Goal: Task Accomplishment & Management: Complete application form

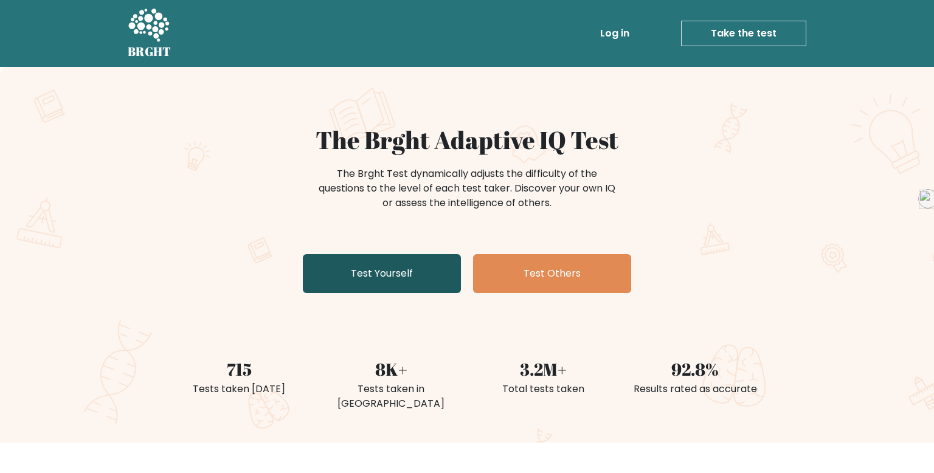
click at [423, 261] on link "Test Yourself" at bounding box center [382, 273] width 158 height 39
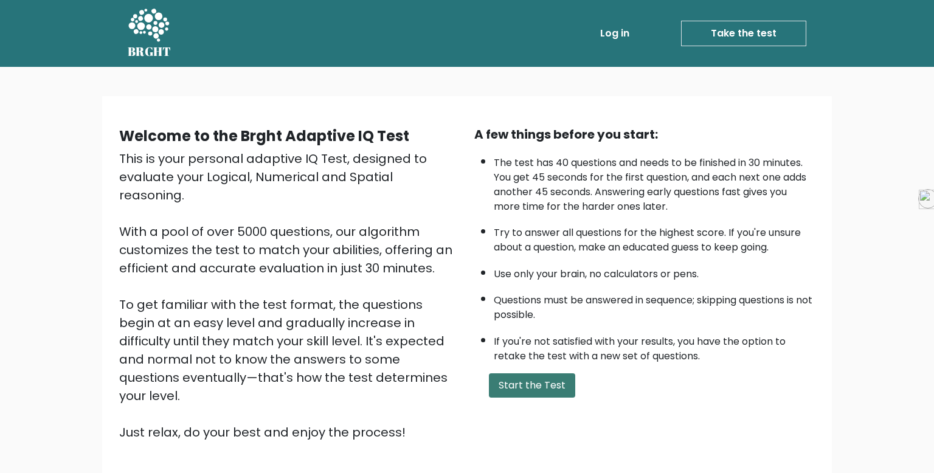
click at [511, 377] on button "Start the Test" at bounding box center [532, 385] width 86 height 24
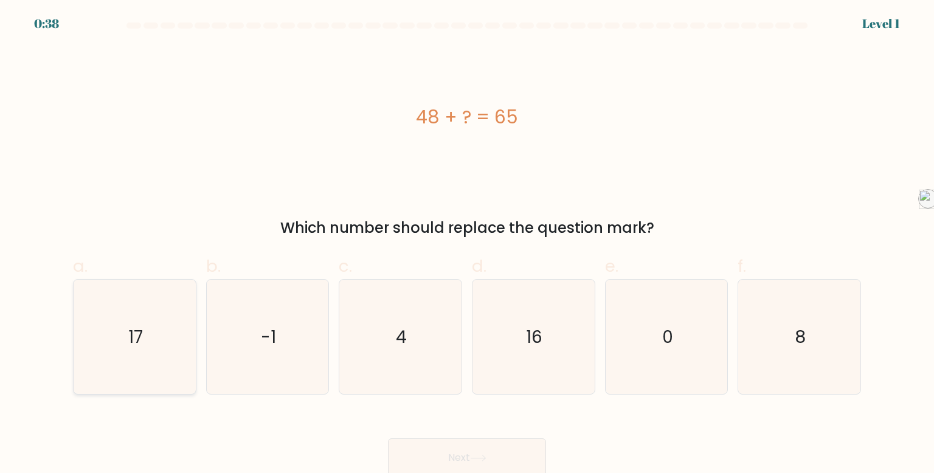
click at [126, 351] on icon "17" at bounding box center [134, 337] width 114 height 114
click at [467, 244] on input "a. 17" at bounding box center [467, 241] width 1 height 8
radio input "true"
click at [542, 448] on button "Next" at bounding box center [467, 457] width 158 height 39
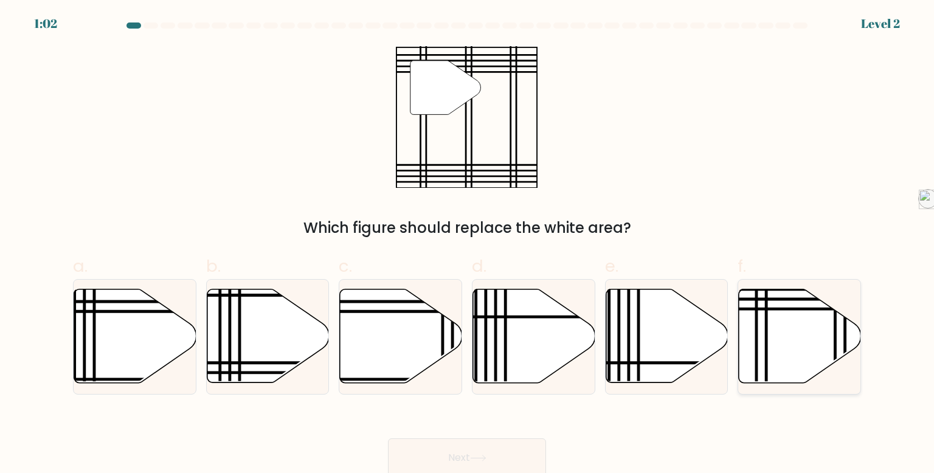
click at [769, 319] on icon at bounding box center [800, 336] width 122 height 94
click at [468, 244] on input "f." at bounding box center [467, 241] width 1 height 8
radio input "true"
click at [528, 455] on button "Next" at bounding box center [467, 457] width 158 height 39
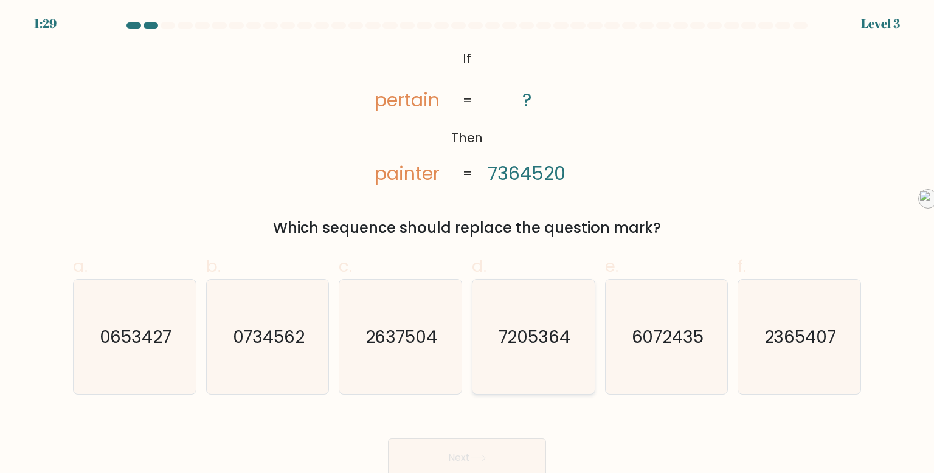
click at [549, 307] on icon "7205364" at bounding box center [533, 337] width 114 height 114
click at [468, 244] on input "d. 7205364" at bounding box center [467, 241] width 1 height 8
radio input "true"
click at [491, 451] on button "Next" at bounding box center [467, 457] width 158 height 39
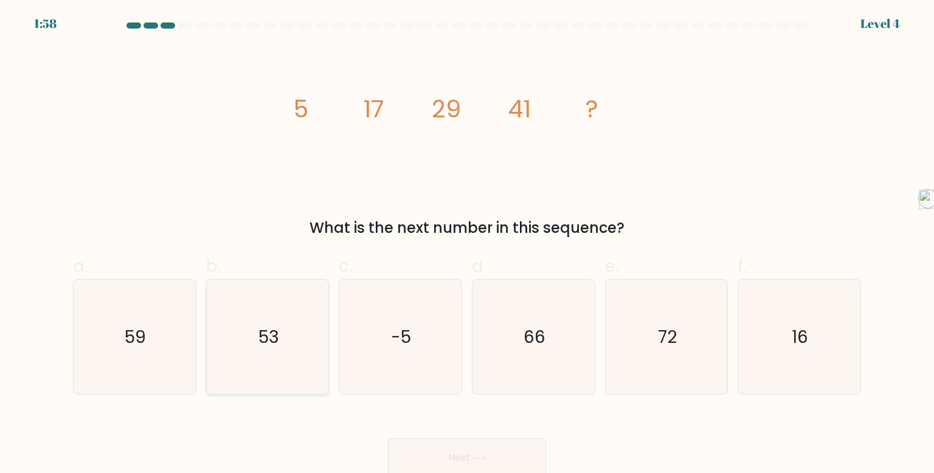
click at [289, 312] on icon "53" at bounding box center [267, 337] width 114 height 114
click at [467, 244] on input "b. 53" at bounding box center [467, 241] width 1 height 8
radio input "true"
click at [480, 454] on button "Next" at bounding box center [467, 457] width 158 height 39
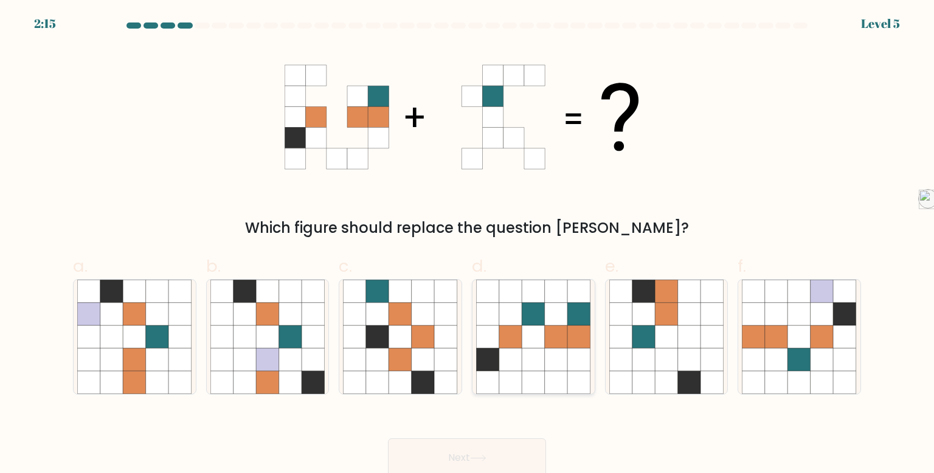
click at [550, 346] on icon at bounding box center [556, 336] width 23 height 23
click at [468, 244] on input "d." at bounding box center [467, 241] width 1 height 8
radio input "true"
click at [506, 460] on button "Next" at bounding box center [467, 457] width 158 height 39
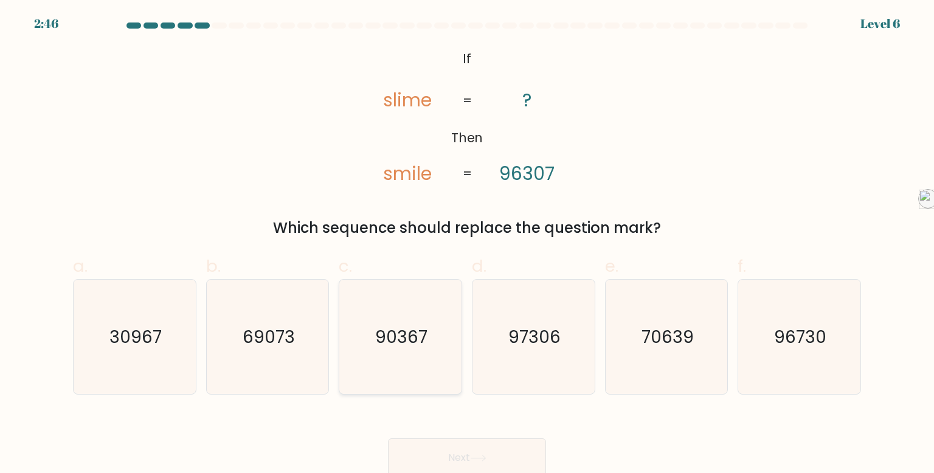
click at [410, 292] on icon "90367" at bounding box center [400, 337] width 114 height 114
click at [467, 244] on input "c. 90367" at bounding box center [467, 241] width 1 height 8
radio input "true"
click at [482, 446] on button "Next" at bounding box center [467, 457] width 158 height 39
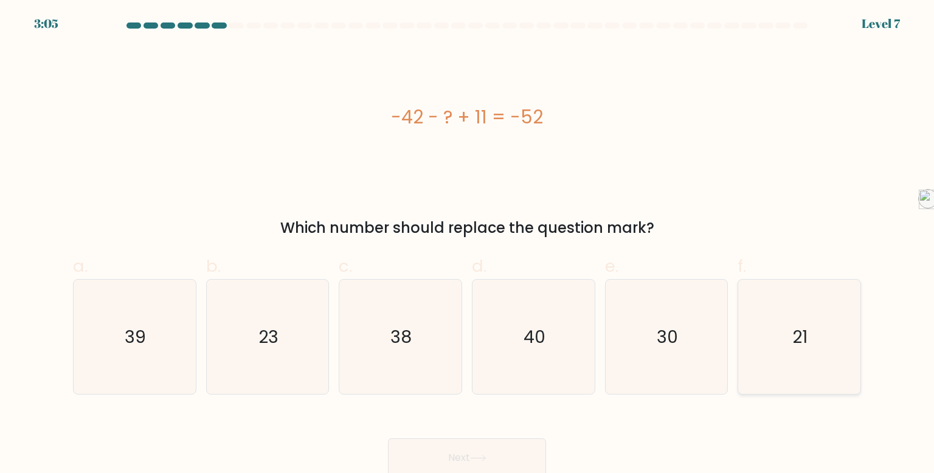
click at [827, 317] on icon "21" at bounding box center [799, 337] width 114 height 114
click at [468, 244] on input "f. 21" at bounding box center [467, 241] width 1 height 8
radio input "true"
click at [478, 447] on button "Next" at bounding box center [467, 457] width 158 height 39
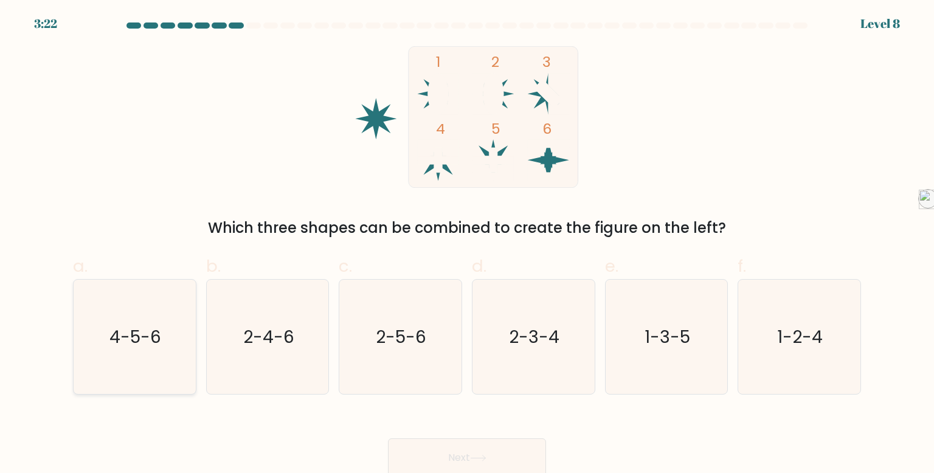
click at [129, 297] on icon "4-5-6" at bounding box center [134, 337] width 114 height 114
click at [467, 244] on input "a. 4-5-6" at bounding box center [467, 241] width 1 height 8
radio input "true"
click at [532, 452] on button "Next" at bounding box center [467, 457] width 158 height 39
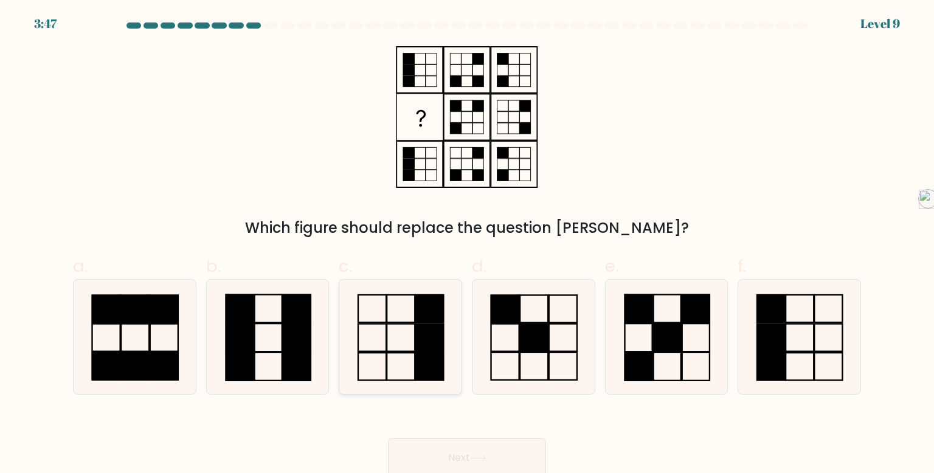
click at [402, 324] on rect at bounding box center [401, 336] width 28 height 27
click at [467, 244] on input "c." at bounding box center [467, 241] width 1 height 8
radio input "true"
click at [431, 440] on button "Next" at bounding box center [467, 457] width 158 height 39
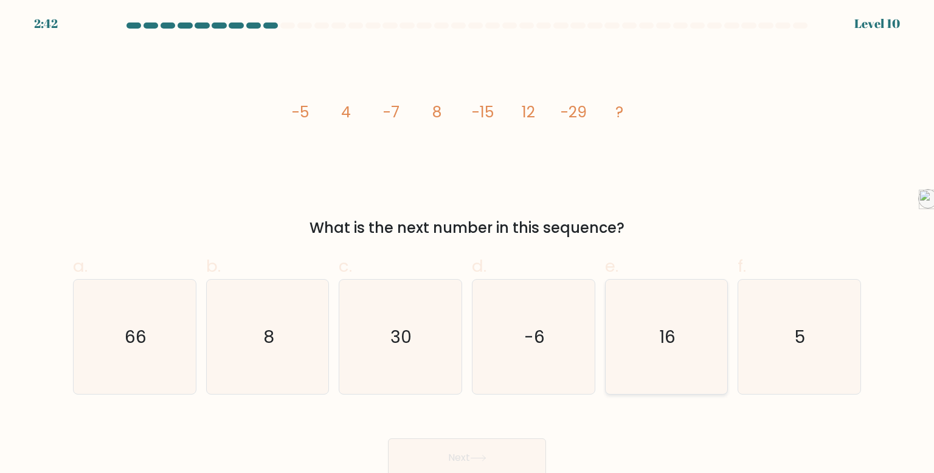
click at [645, 324] on icon "16" at bounding box center [666, 337] width 114 height 114
click at [468, 244] on input "e. 16" at bounding box center [467, 241] width 1 height 8
radio input "true"
click at [489, 452] on button "Next" at bounding box center [467, 457] width 158 height 39
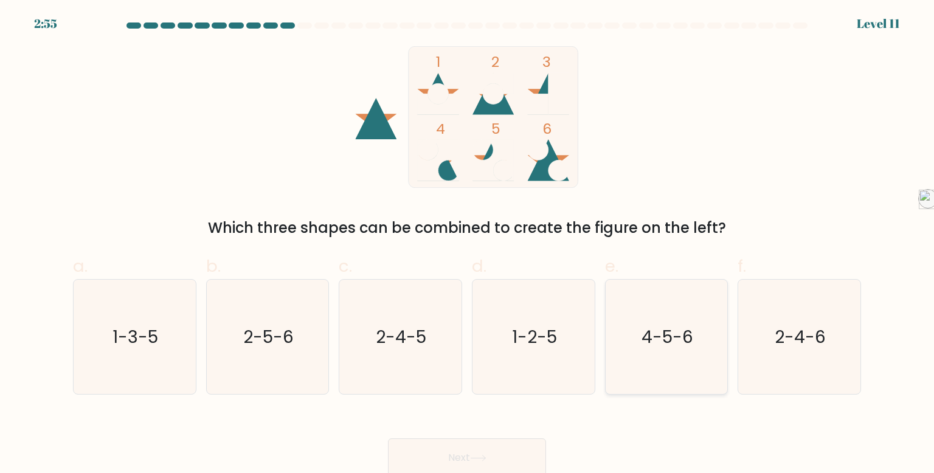
click at [689, 323] on icon "4-5-6" at bounding box center [666, 337] width 114 height 114
click at [468, 244] on input "e. 4-5-6" at bounding box center [467, 241] width 1 height 8
radio input "true"
click at [473, 440] on button "Next" at bounding box center [467, 457] width 158 height 39
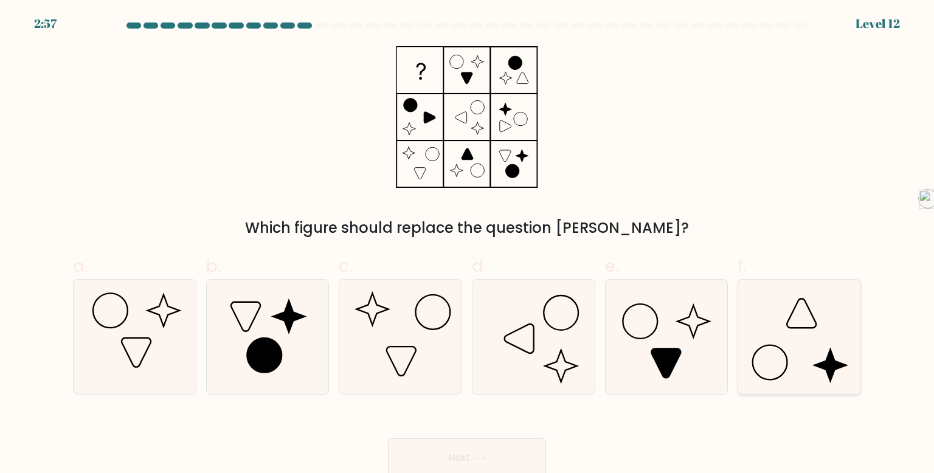
click at [792, 336] on icon at bounding box center [799, 337] width 114 height 114
click at [468, 244] on input "f." at bounding box center [467, 241] width 1 height 8
radio input "true"
click at [417, 456] on button "Next" at bounding box center [467, 457] width 158 height 39
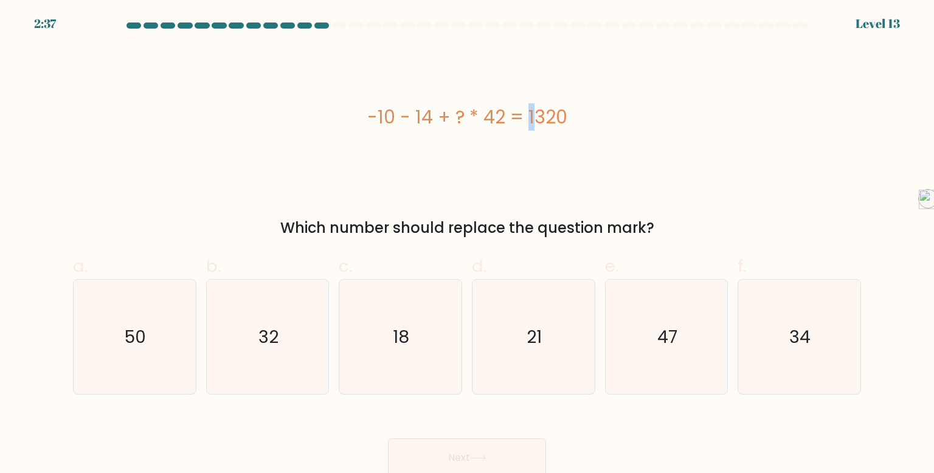
drag, startPoint x: 463, startPoint y: 119, endPoint x: 457, endPoint y: 118, distance: 6.7
click at [457, 118] on div "-10 - 14 + ? * 42 = 1320" at bounding box center [467, 116] width 788 height 27
click at [565, 302] on icon "21" at bounding box center [533, 337] width 114 height 114
click at [468, 244] on input "d. 21" at bounding box center [467, 241] width 1 height 8
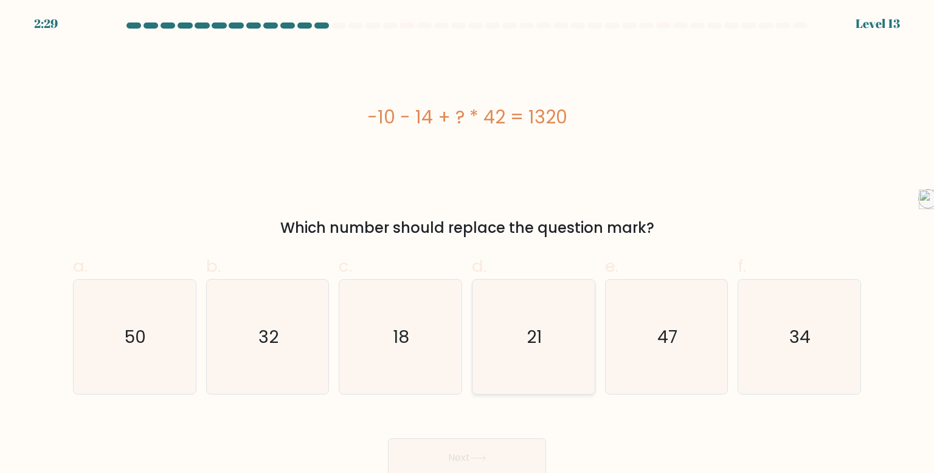
radio input "true"
click at [644, 313] on icon "47" at bounding box center [666, 337] width 114 height 114
click at [468, 244] on input "e. 47" at bounding box center [467, 241] width 1 height 8
radio input "true"
click at [511, 300] on icon "21" at bounding box center [533, 337] width 114 height 114
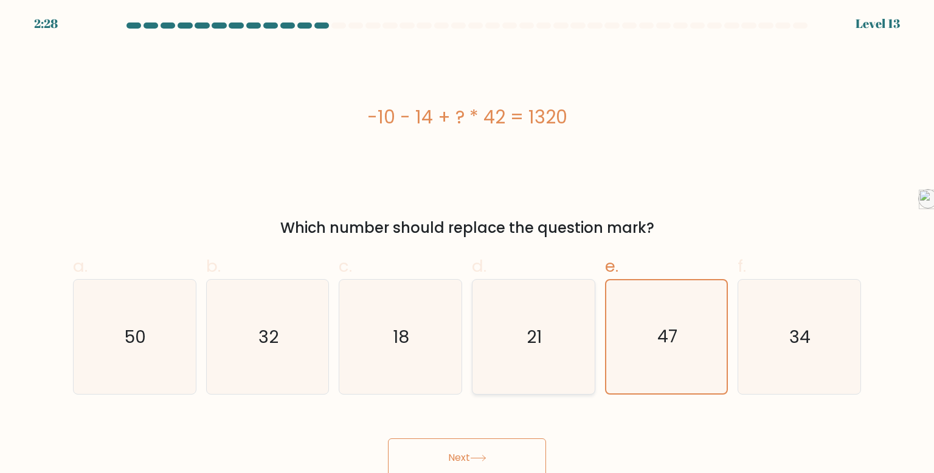
click at [468, 244] on input "d. 21" at bounding box center [467, 241] width 1 height 8
radio input "true"
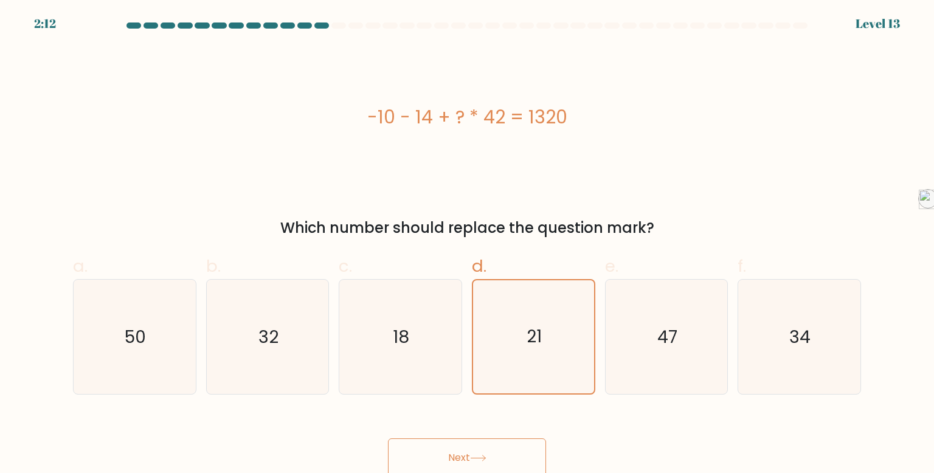
drag, startPoint x: 575, startPoint y: 123, endPoint x: 368, endPoint y: 117, distance: 207.4
click at [368, 117] on div "-10 - 14 + ? * 42 = 1320" at bounding box center [467, 116] width 788 height 27
copy div "-10 - 14 + ? * 42 = 1320"
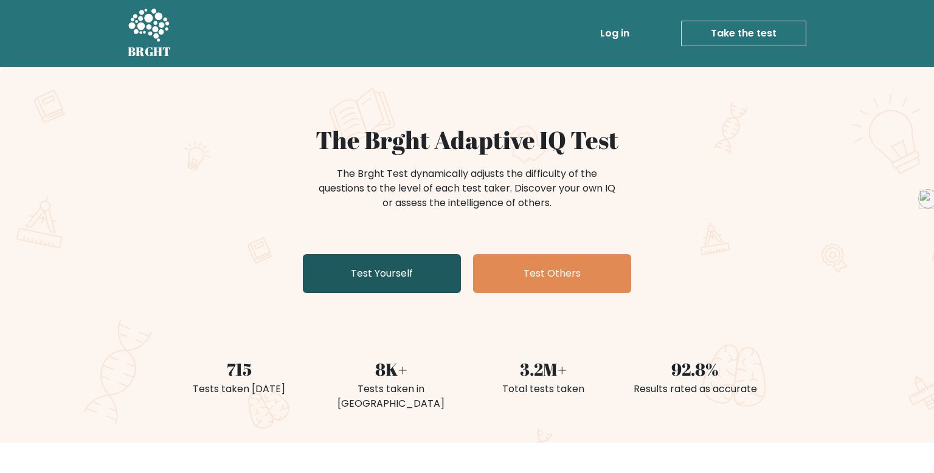
click at [403, 282] on link "Test Yourself" at bounding box center [382, 273] width 158 height 39
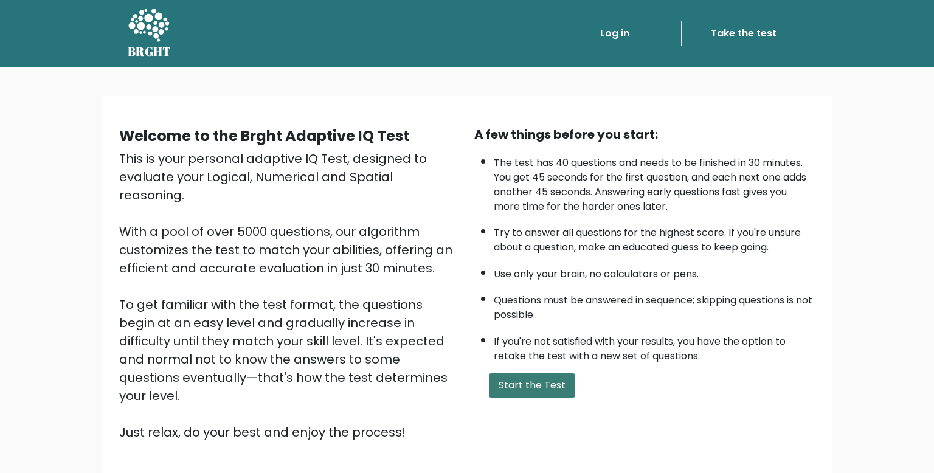
click at [516, 381] on button "Start the Test" at bounding box center [532, 385] width 86 height 24
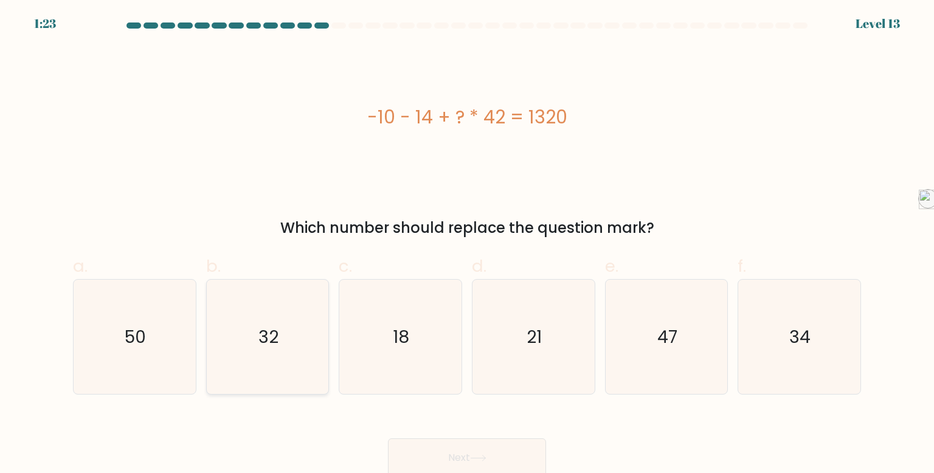
click at [263, 299] on icon "32" at bounding box center [267, 337] width 114 height 114
click at [467, 244] on input "b. 32" at bounding box center [467, 241] width 1 height 8
radio input "true"
click at [437, 445] on button "Next" at bounding box center [467, 457] width 158 height 39
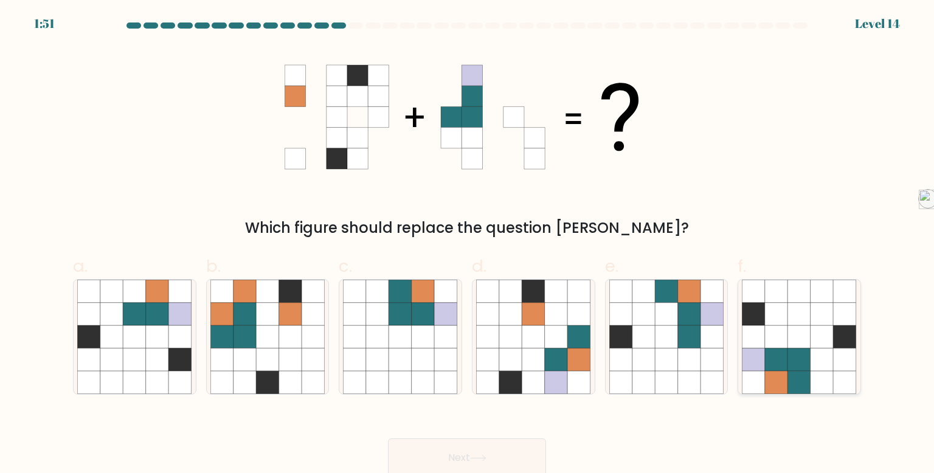
click at [816, 325] on icon at bounding box center [822, 336] width 23 height 23
click at [468, 244] on input "f." at bounding box center [467, 241] width 1 height 8
radio input "true"
click at [529, 437] on div "Next" at bounding box center [467, 443] width 803 height 68
click at [529, 448] on button "Next" at bounding box center [467, 457] width 158 height 39
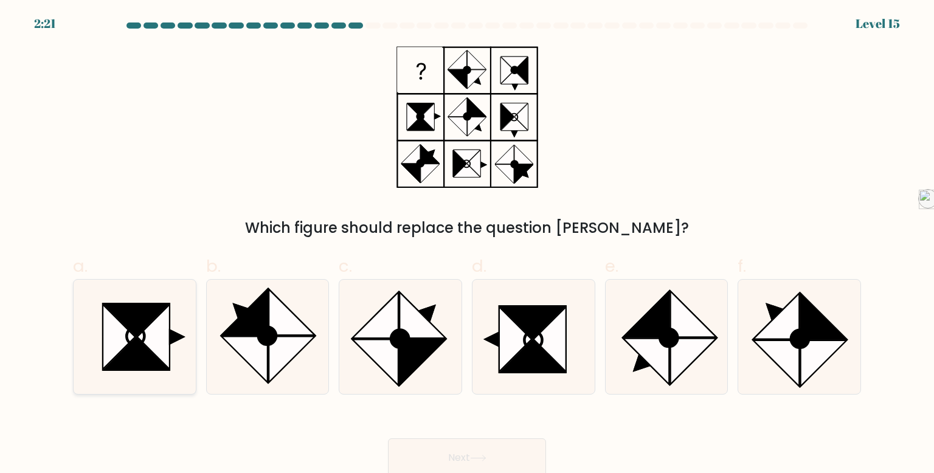
click at [147, 325] on icon at bounding box center [136, 319] width 65 height 32
click at [467, 244] on input "a." at bounding box center [467, 241] width 1 height 8
radio input "true"
click at [524, 445] on button "Next" at bounding box center [467, 457] width 158 height 39
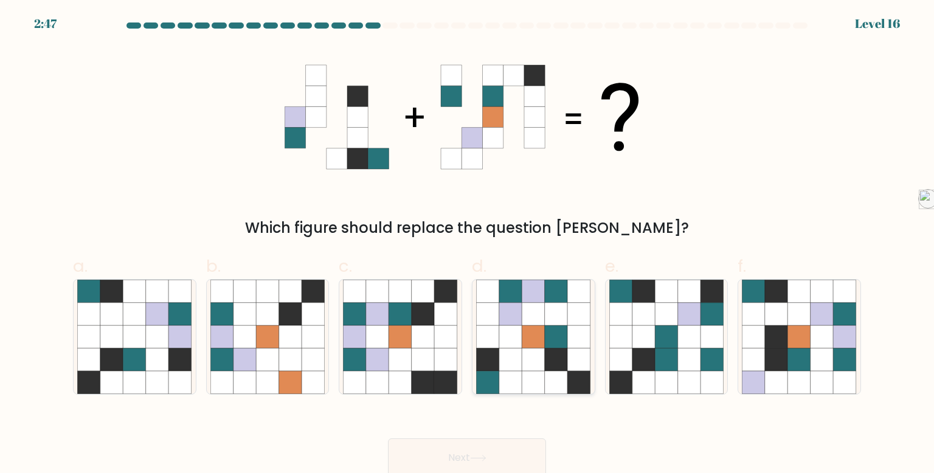
click at [570, 359] on icon at bounding box center [579, 359] width 23 height 23
click at [468, 244] on input "d." at bounding box center [467, 241] width 1 height 8
radio input "true"
click at [495, 455] on button "Next" at bounding box center [467, 457] width 158 height 39
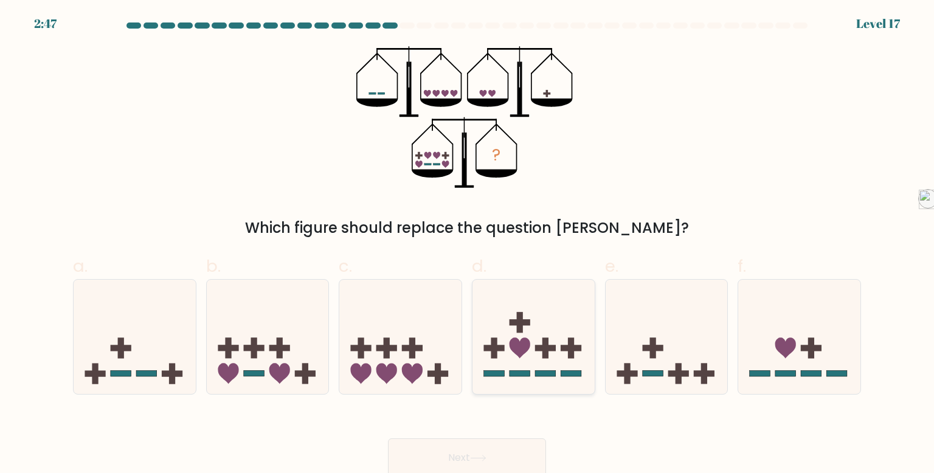
click at [549, 355] on icon at bounding box center [533, 336] width 122 height 101
click at [468, 244] on input "d." at bounding box center [467, 241] width 1 height 8
radio input "true"
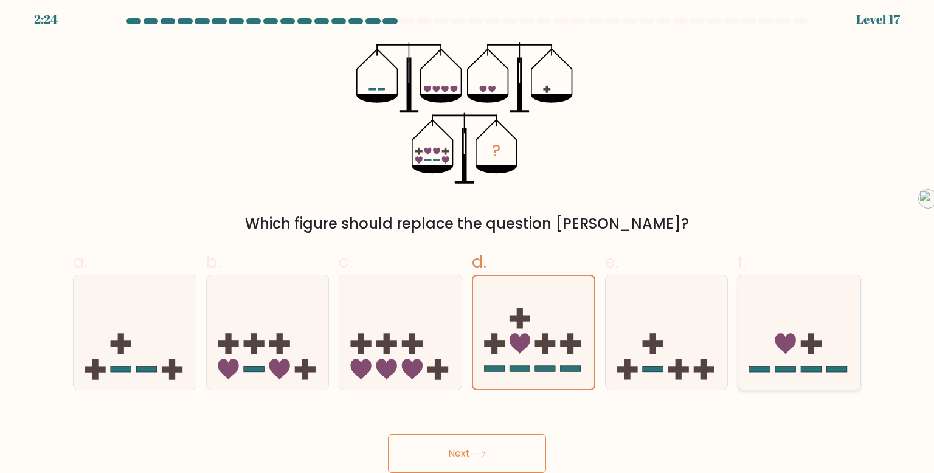
click at [805, 305] on icon at bounding box center [799, 332] width 122 height 101
click at [468, 240] on input "f." at bounding box center [467, 236] width 1 height 8
radio input "true"
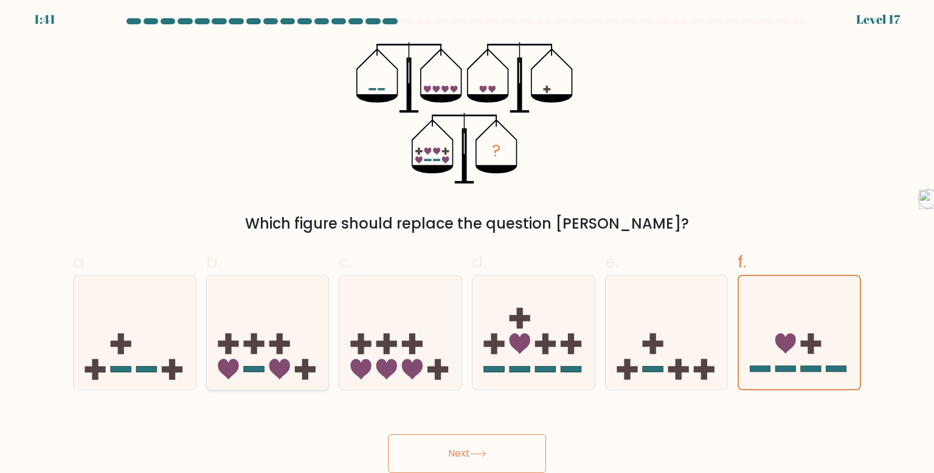
click at [302, 339] on icon at bounding box center [268, 332] width 122 height 101
click at [467, 240] on input "b." at bounding box center [467, 236] width 1 height 8
radio input "true"
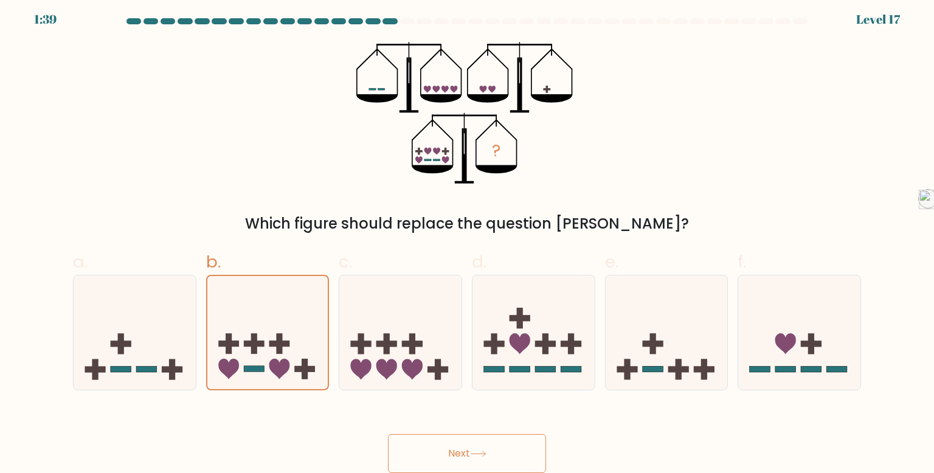
click at [469, 449] on button "Next" at bounding box center [467, 453] width 158 height 39
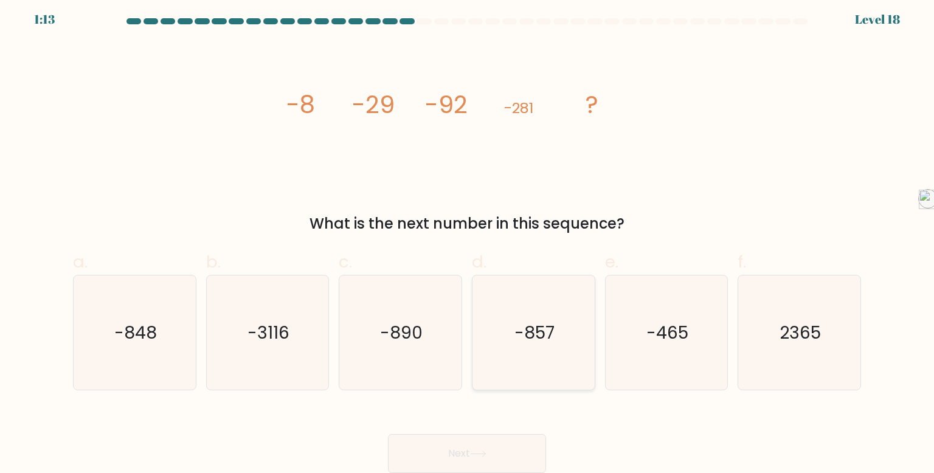
click at [551, 314] on icon "-857" at bounding box center [533, 332] width 114 height 114
click at [468, 240] on input "d. -857" at bounding box center [467, 236] width 1 height 8
radio input "true"
click at [151, 324] on text "-848" at bounding box center [135, 332] width 43 height 24
click at [467, 240] on input "a. -848" at bounding box center [467, 236] width 1 height 8
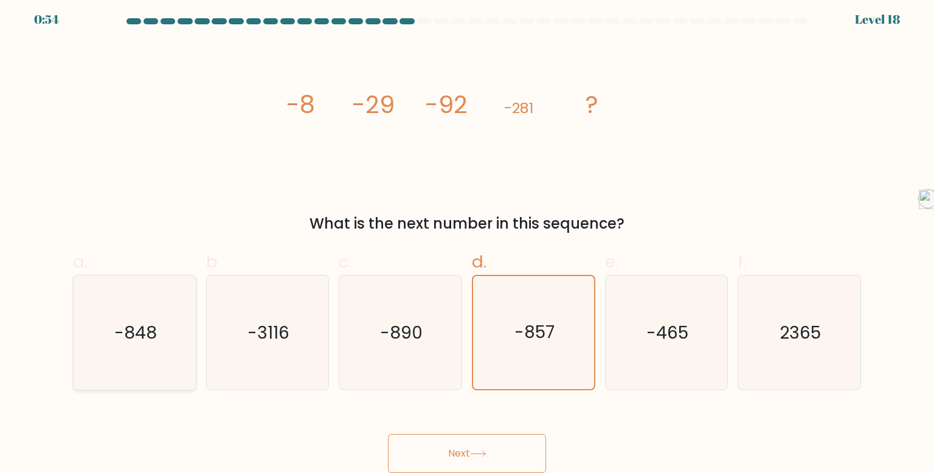
radio input "true"
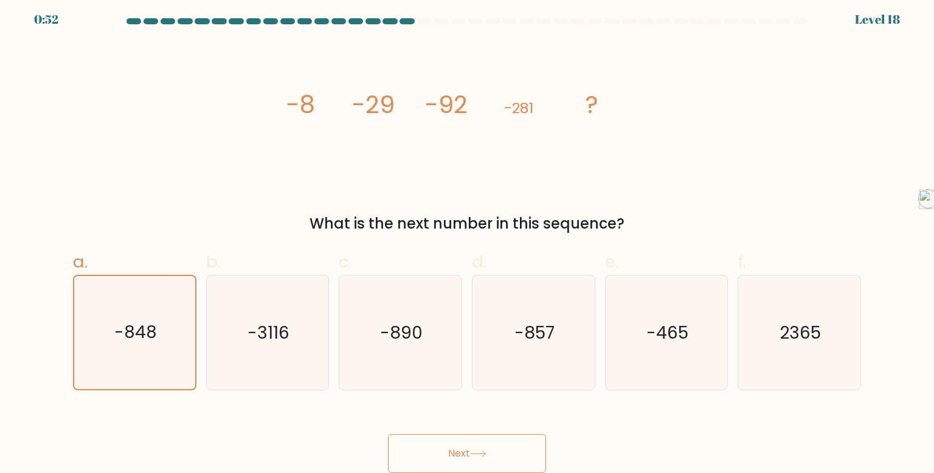
click at [460, 455] on button "Next" at bounding box center [467, 453] width 158 height 39
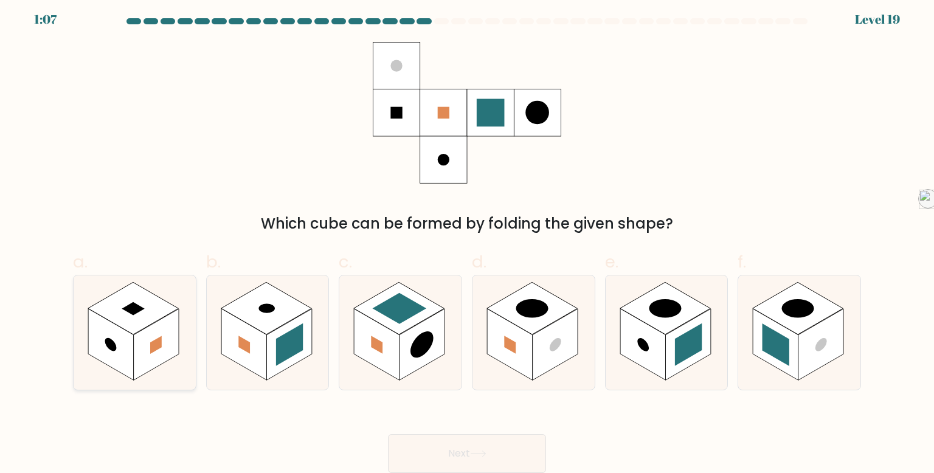
click at [136, 323] on rect at bounding box center [133, 308] width 91 height 52
click at [467, 240] on input "a." at bounding box center [467, 236] width 1 height 8
radio input "true"
click at [516, 451] on button "Next" at bounding box center [467, 453] width 158 height 39
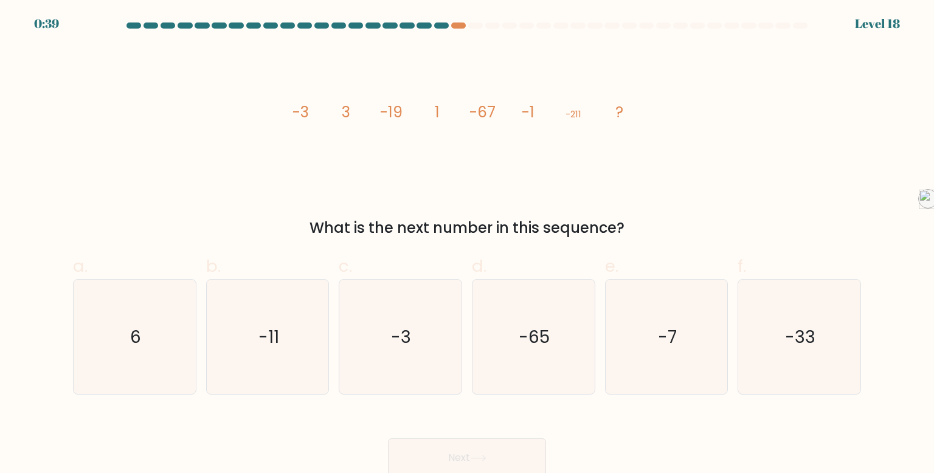
click at [442, 32] on div at bounding box center [467, 27] width 803 height 11
click at [442, 25] on div at bounding box center [441, 25] width 15 height 6
click at [564, 317] on icon "-65" at bounding box center [533, 337] width 114 height 114
click at [468, 244] on input "d. -65" at bounding box center [467, 241] width 1 height 8
radio input "true"
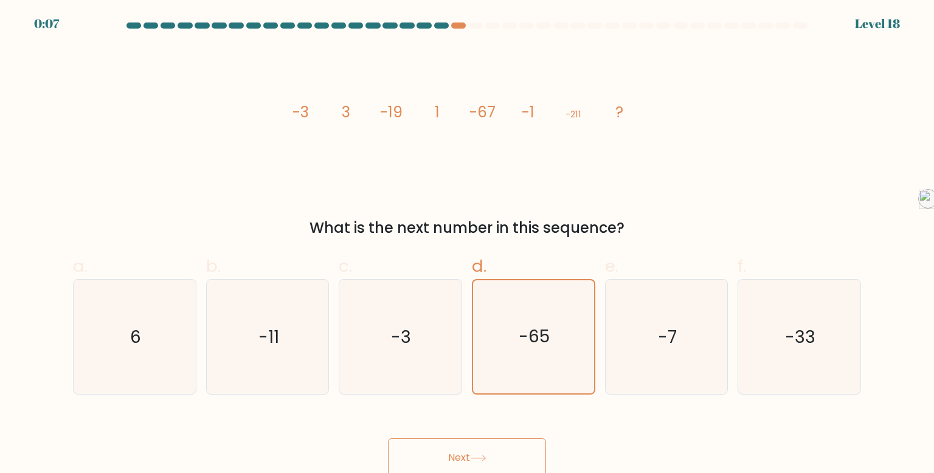
click at [520, 441] on button "Next" at bounding box center [467, 457] width 158 height 39
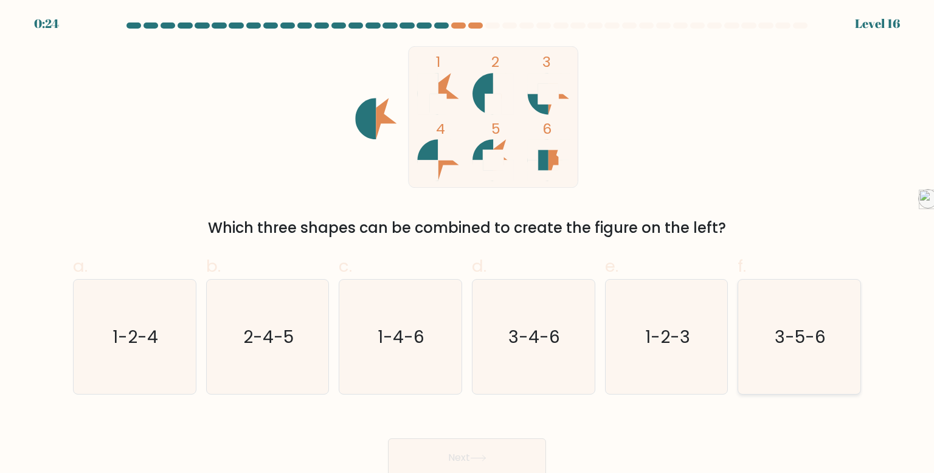
click at [860, 344] on div "3-5-6" at bounding box center [799, 337] width 123 height 116
click at [468, 244] on input "f. 3-5-6" at bounding box center [467, 241] width 1 height 8
radio input "true"
click at [471, 445] on button "Next" at bounding box center [467, 457] width 158 height 39
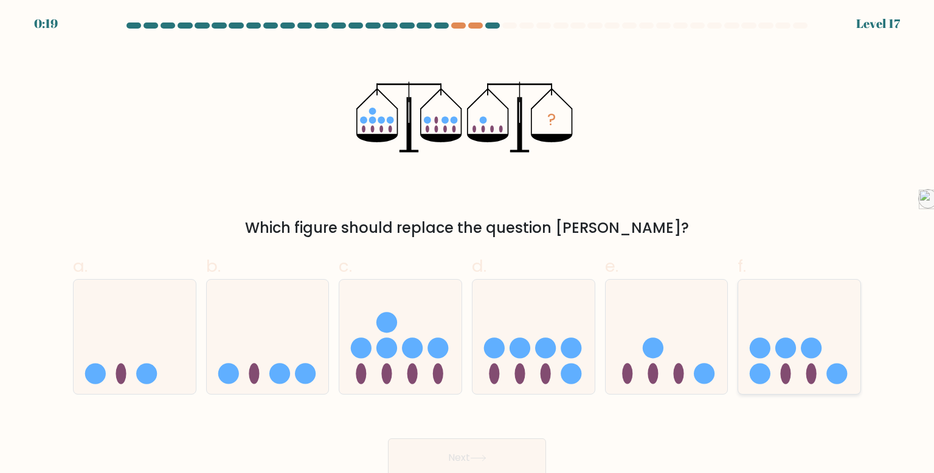
click at [820, 354] on icon at bounding box center [799, 336] width 122 height 101
click at [468, 244] on input "f." at bounding box center [467, 241] width 1 height 8
radio input "true"
click at [538, 444] on button "Next" at bounding box center [467, 457] width 158 height 39
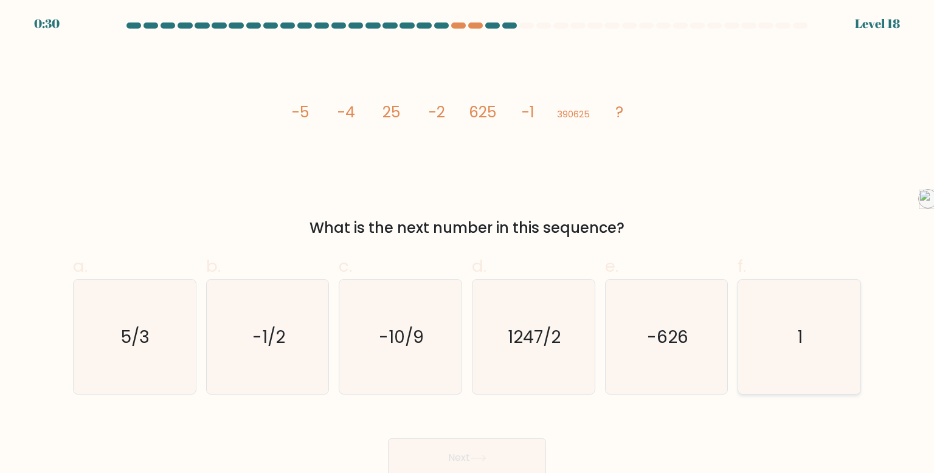
click at [790, 304] on icon "1" at bounding box center [799, 337] width 114 height 114
click at [468, 244] on input "f. 1" at bounding box center [467, 241] width 1 height 8
radio input "true"
click at [249, 313] on icon "-1/2" at bounding box center [267, 337] width 114 height 114
click at [467, 244] on input "b. -1/2" at bounding box center [467, 241] width 1 height 8
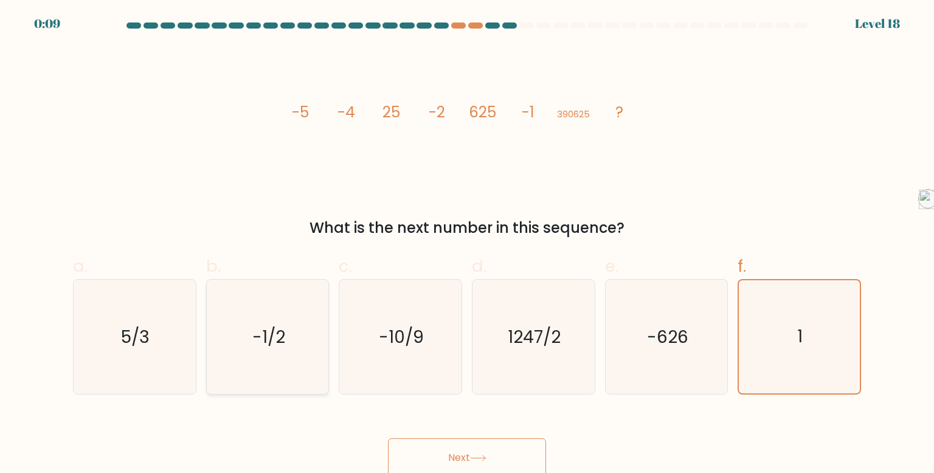
radio input "true"
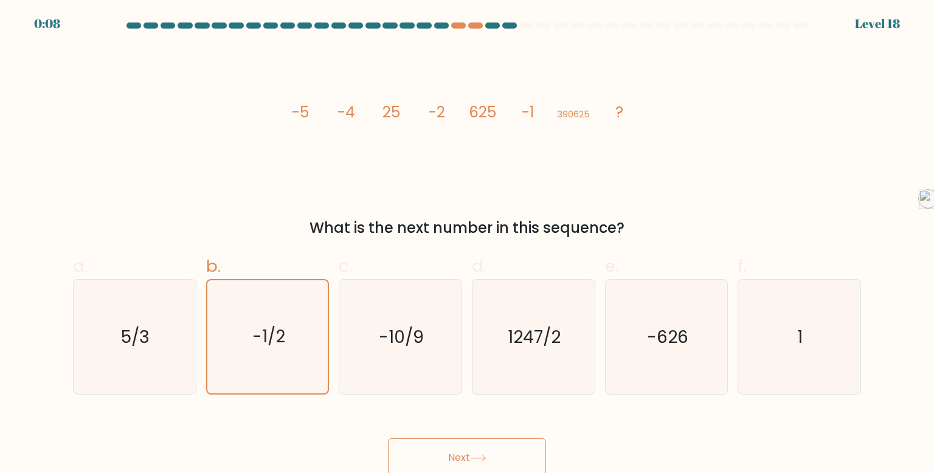
click at [452, 455] on button "Next" at bounding box center [467, 457] width 158 height 39
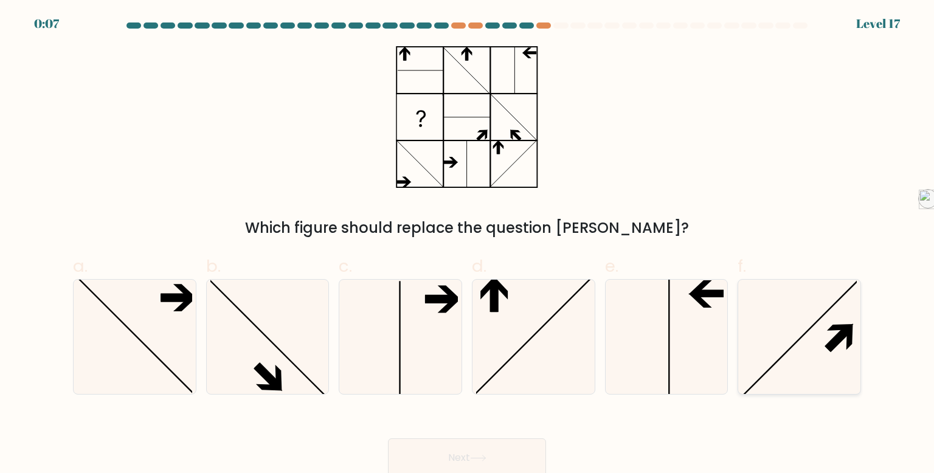
click at [809, 325] on icon at bounding box center [799, 337] width 114 height 114
click at [468, 244] on input "f." at bounding box center [467, 241] width 1 height 8
radio input "true"
click at [460, 449] on button "Next" at bounding box center [467, 457] width 158 height 39
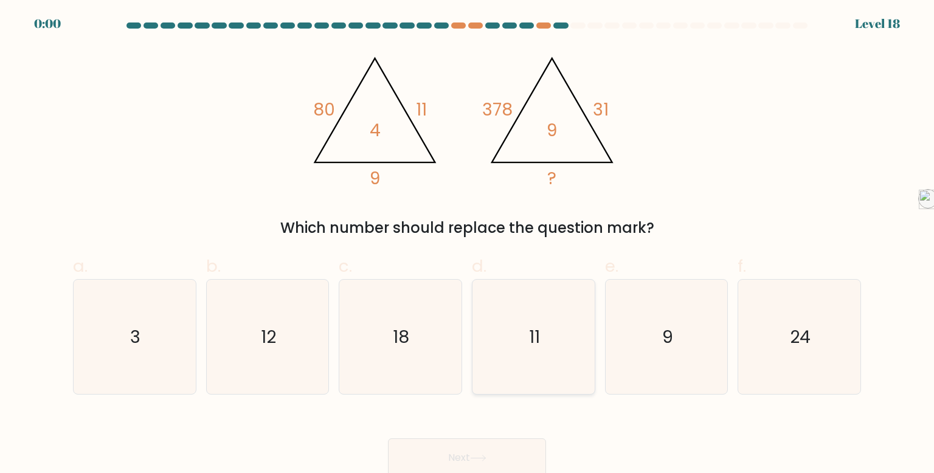
click at [517, 327] on icon "11" at bounding box center [533, 337] width 114 height 114
click at [468, 244] on input "d. 11" at bounding box center [467, 241] width 1 height 8
radio input "true"
click at [452, 447] on div "Next" at bounding box center [467, 443] width 803 height 68
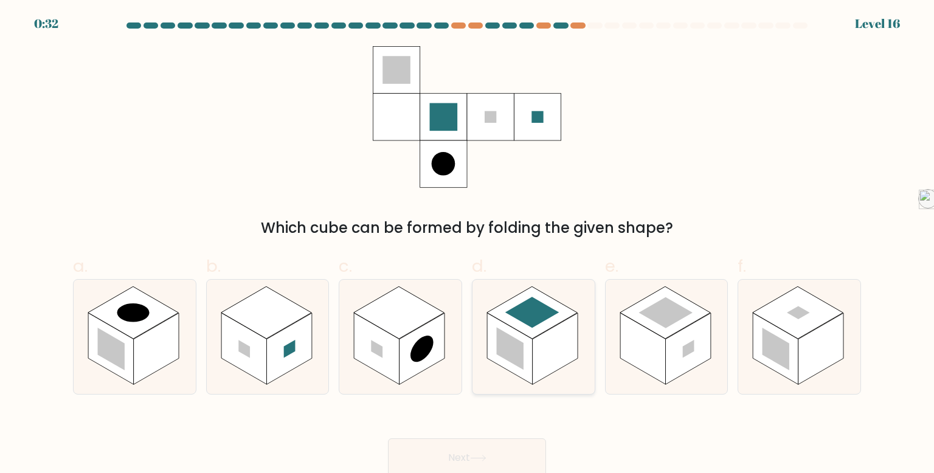
click at [544, 330] on rect at bounding box center [532, 312] width 91 height 52
click at [468, 244] on input "d." at bounding box center [467, 241] width 1 height 8
radio input "true"
click at [477, 465] on button "Next" at bounding box center [467, 457] width 158 height 39
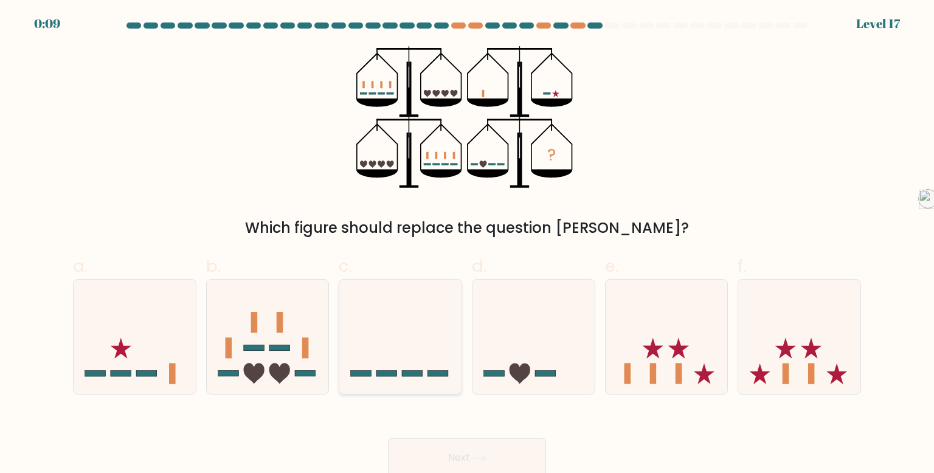
click at [387, 307] on icon at bounding box center [400, 336] width 122 height 101
click at [467, 244] on input "c." at bounding box center [467, 241] width 1 height 8
radio input "true"
click at [485, 384] on icon at bounding box center [533, 336] width 122 height 101
click at [468, 244] on input "d." at bounding box center [467, 241] width 1 height 8
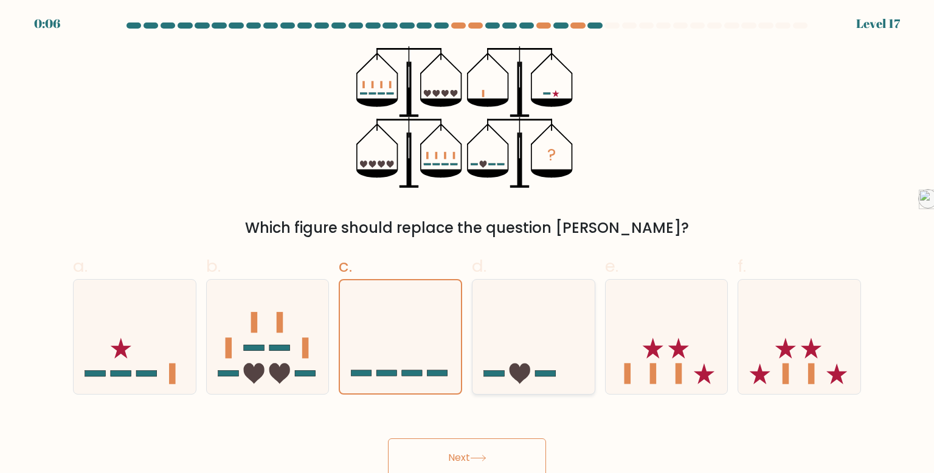
radio input "true"
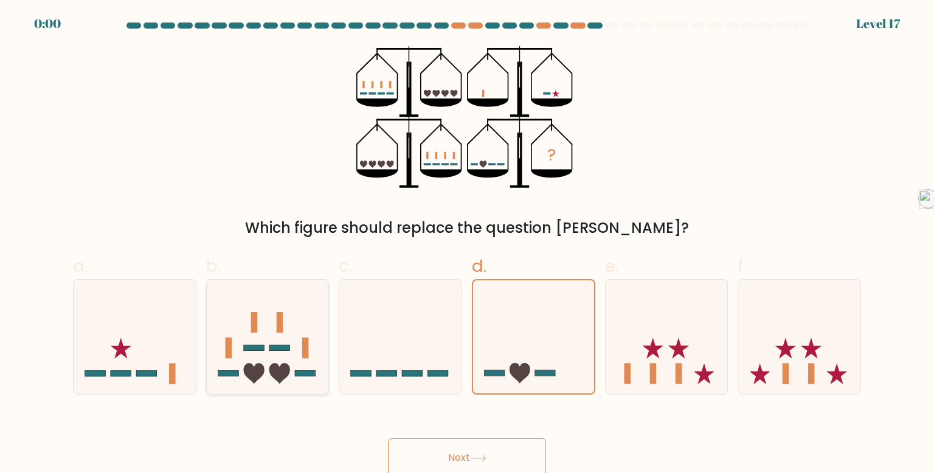
click at [268, 311] on icon at bounding box center [268, 336] width 122 height 101
click at [467, 244] on input "b." at bounding box center [467, 241] width 1 height 8
radio input "true"
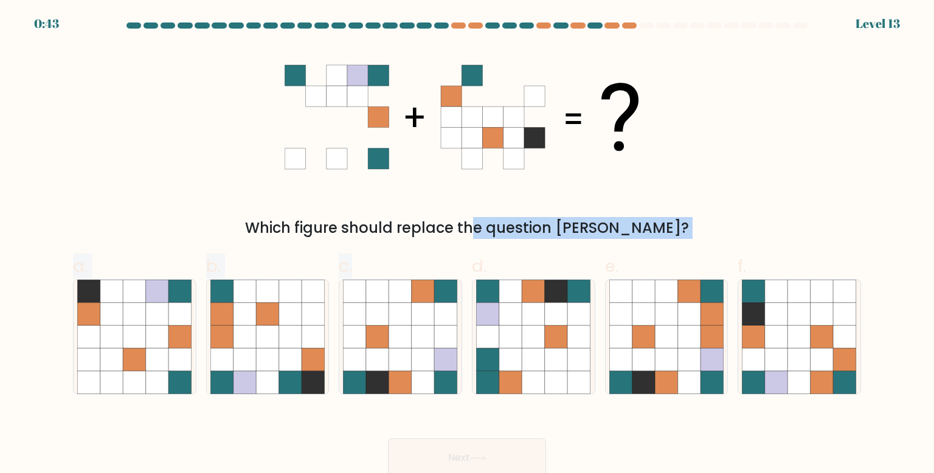
drag, startPoint x: 411, startPoint y: 322, endPoint x: 411, endPoint y: 227, distance: 94.9
click at [411, 227] on form at bounding box center [467, 249] width 934 height 455
click at [410, 224] on div "Which figure should replace the question [PERSON_NAME]?" at bounding box center [466, 228] width 773 height 22
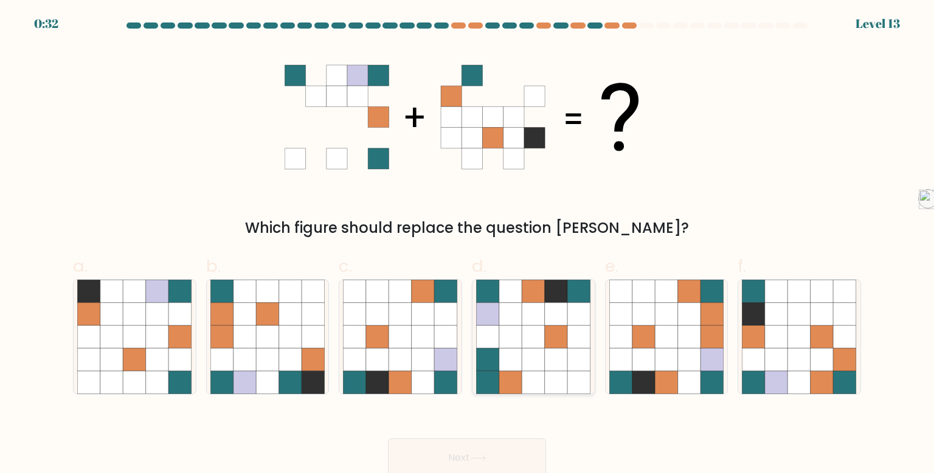
click at [506, 342] on icon at bounding box center [510, 336] width 23 height 23
click at [468, 244] on input "d." at bounding box center [467, 241] width 1 height 8
radio input "true"
click at [452, 458] on button "Next" at bounding box center [467, 457] width 158 height 39
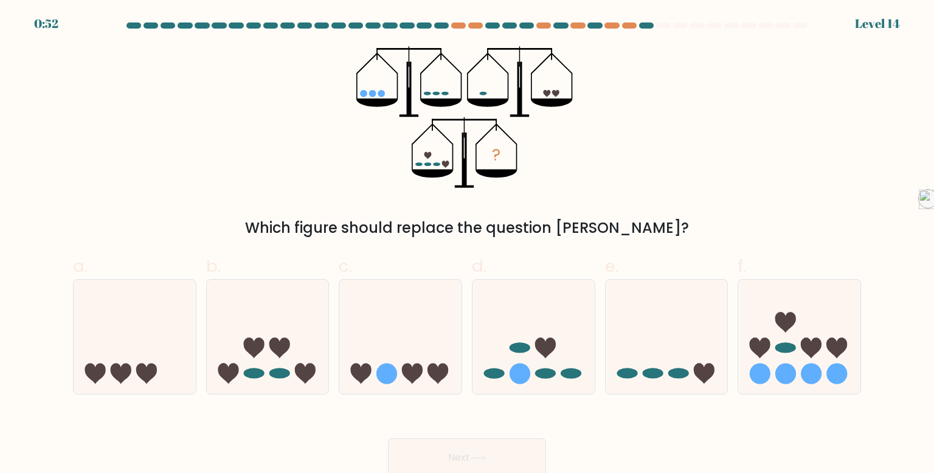
click at [277, 274] on label "b." at bounding box center [267, 324] width 123 height 141
click at [467, 244] on input "b." at bounding box center [467, 241] width 1 height 8
radio input "true"
click at [493, 449] on button "Next" at bounding box center [467, 457] width 158 height 39
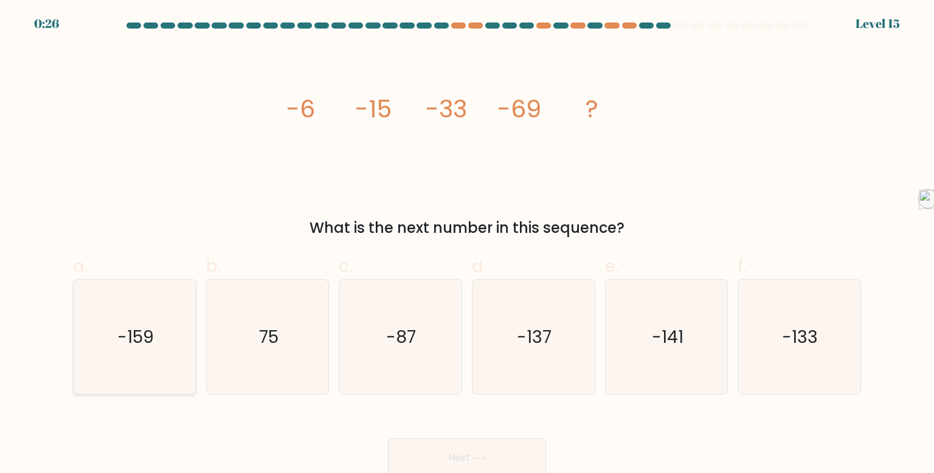
click at [181, 337] on icon "-159" at bounding box center [134, 337] width 114 height 114
click at [467, 244] on input "a. -159" at bounding box center [467, 241] width 1 height 8
radio input "true"
click at [502, 444] on button "Next" at bounding box center [467, 457] width 158 height 39
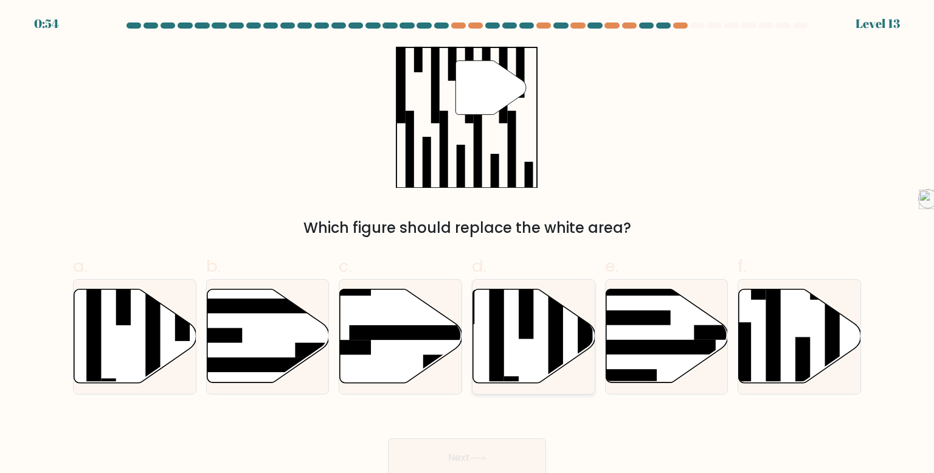
click at [525, 364] on icon at bounding box center [534, 336] width 122 height 94
click at [468, 244] on input "d." at bounding box center [467, 241] width 1 height 8
radio input "true"
click at [472, 442] on button "Next" at bounding box center [467, 457] width 158 height 39
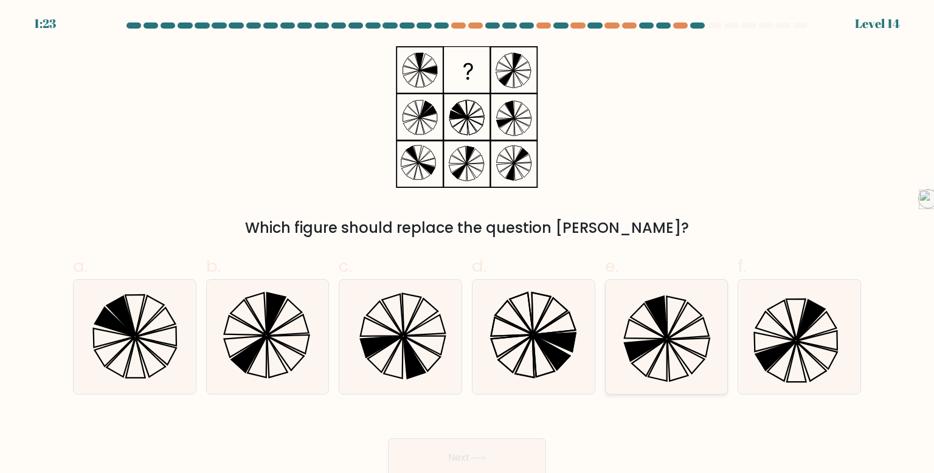
click at [651, 325] on icon at bounding box center [666, 337] width 114 height 114
click at [468, 244] on input "e." at bounding box center [467, 241] width 1 height 8
radio input "true"
click at [485, 442] on button "Next" at bounding box center [467, 457] width 158 height 39
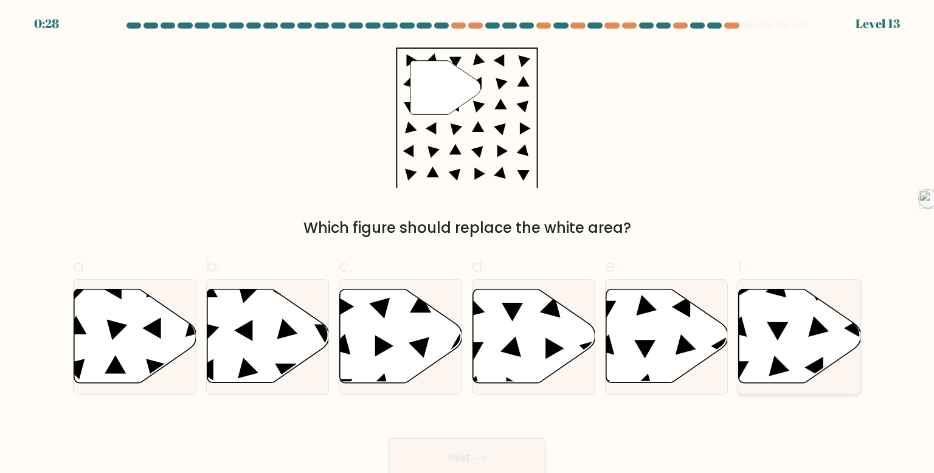
click at [792, 314] on icon at bounding box center [800, 336] width 122 height 94
click at [468, 244] on input "f." at bounding box center [467, 241] width 1 height 8
radio input "true"
click at [500, 449] on button "Next" at bounding box center [467, 457] width 158 height 39
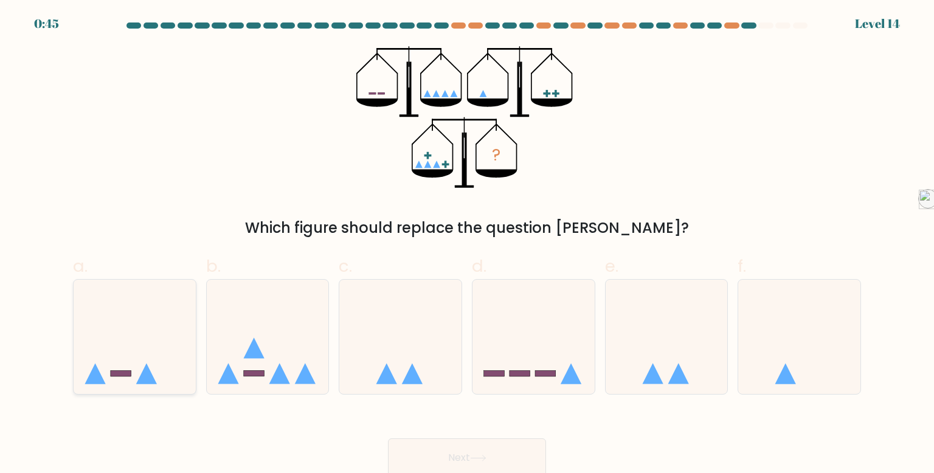
click at [107, 331] on icon at bounding box center [135, 336] width 122 height 101
click at [467, 244] on input "a." at bounding box center [467, 241] width 1 height 8
radio input "true"
click at [499, 443] on button "Next" at bounding box center [467, 457] width 158 height 39
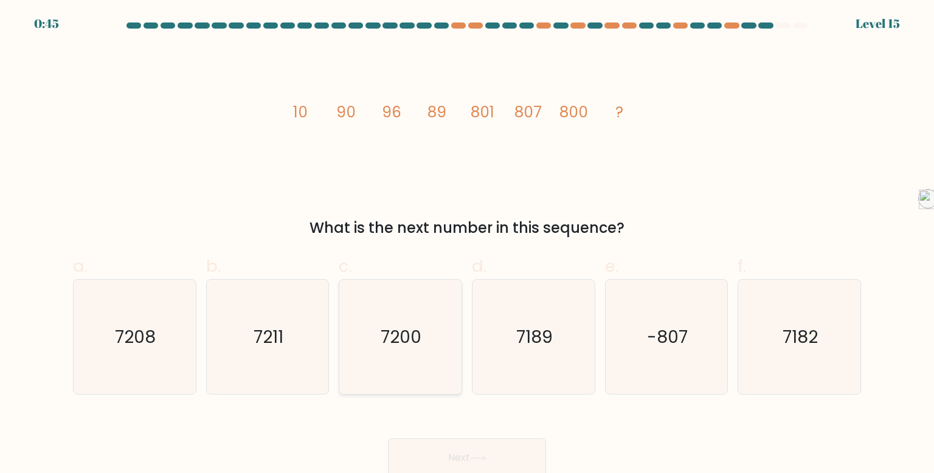
click at [429, 379] on icon "7200" at bounding box center [400, 337] width 114 height 114
click at [467, 244] on input "c. 7200" at bounding box center [467, 241] width 1 height 8
radio input "true"
click at [481, 446] on button "Next" at bounding box center [467, 457] width 158 height 39
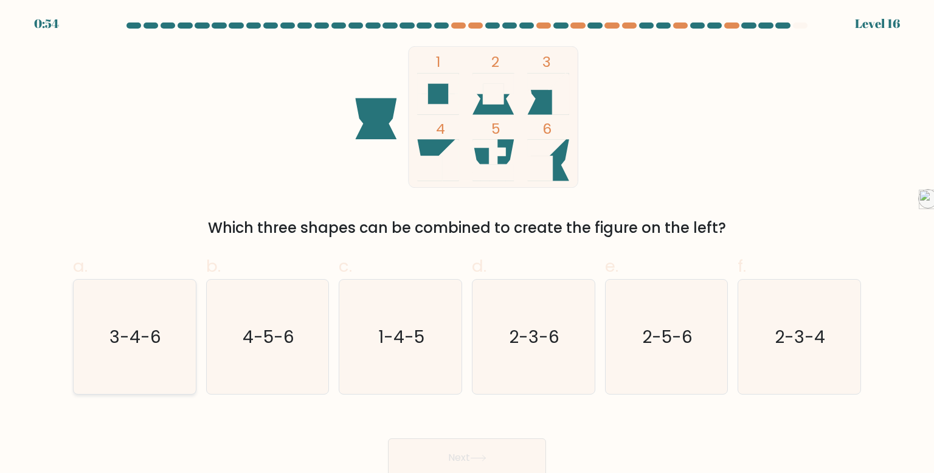
click at [162, 334] on icon "3-4-6" at bounding box center [134, 337] width 114 height 114
click at [467, 244] on input "a. 3-4-6" at bounding box center [467, 241] width 1 height 8
radio input "true"
click at [421, 438] on button "Next" at bounding box center [467, 457] width 158 height 39
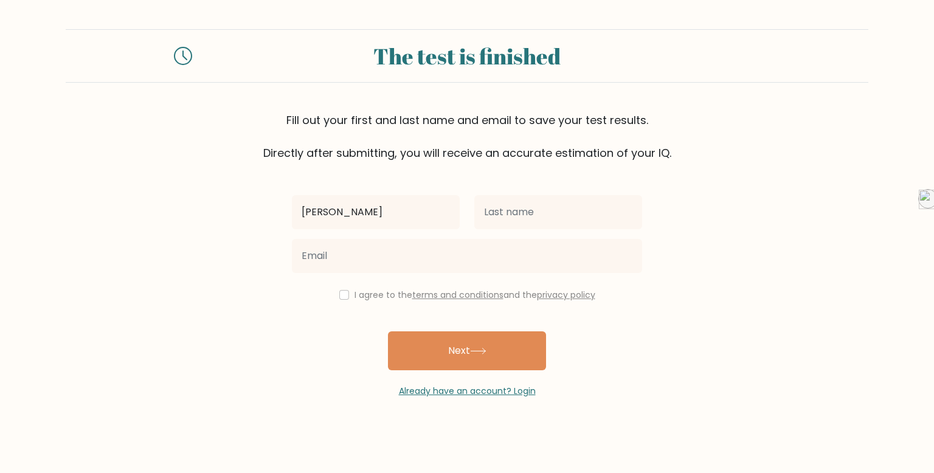
type input "[PERSON_NAME]"
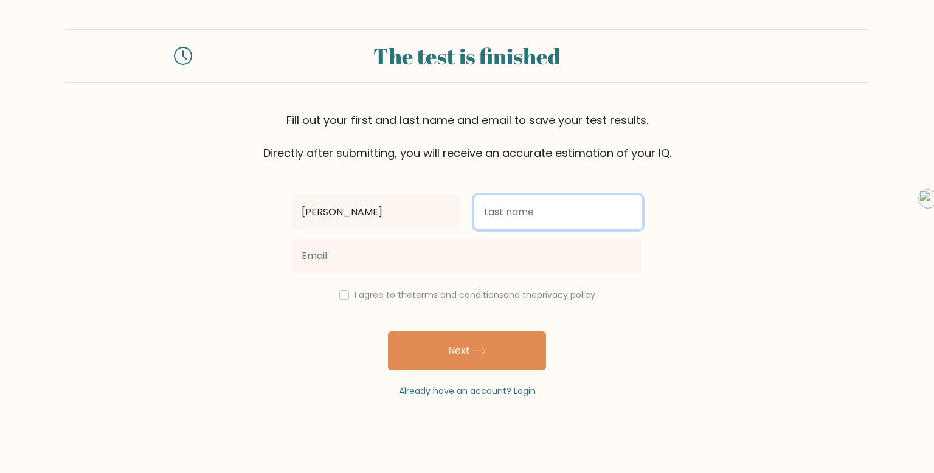
click at [523, 198] on input "text" at bounding box center [558, 212] width 168 height 34
type input "goikuria"
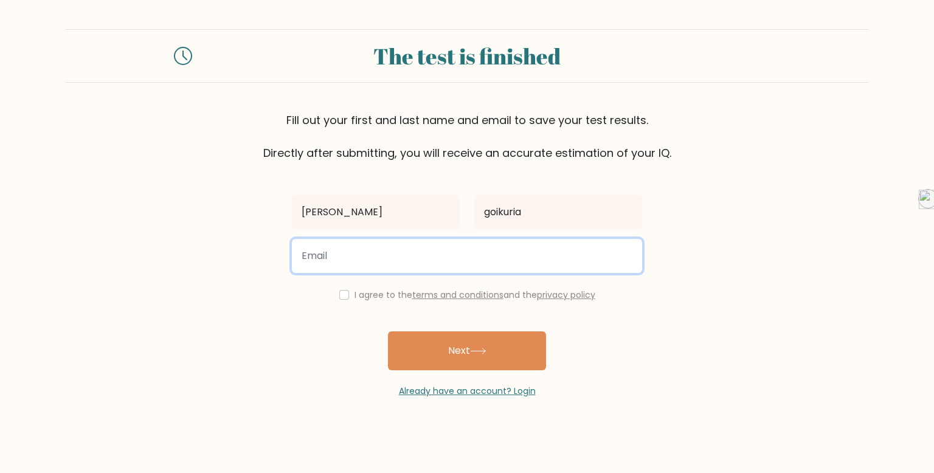
click at [459, 251] on input "email" at bounding box center [467, 256] width 350 height 34
type input "[EMAIL_ADDRESS][DOMAIN_NAME]"
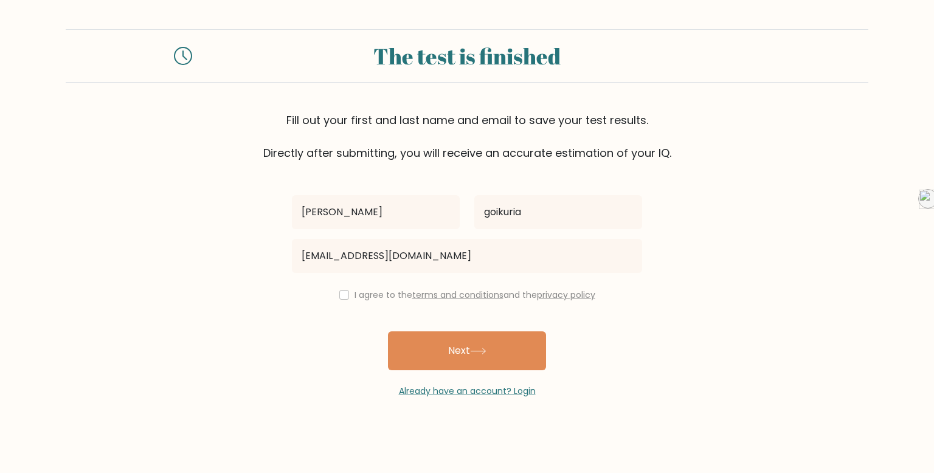
click at [391, 299] on label "I agree to the terms and conditions and the privacy policy" at bounding box center [474, 295] width 241 height 12
click at [393, 296] on label "I agree to the terms and conditions and the privacy policy" at bounding box center [474, 295] width 241 height 12
click at [355, 301] on label "I agree to the terms and conditions and the privacy policy" at bounding box center [474, 295] width 241 height 12
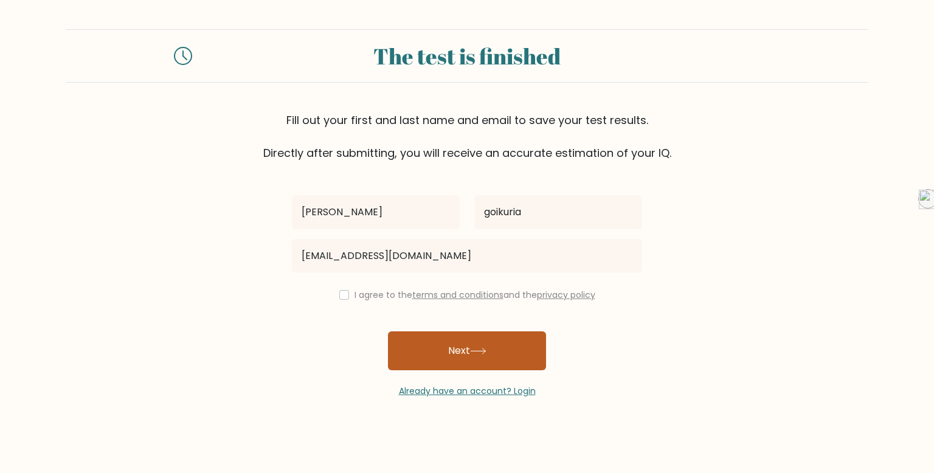
click at [458, 344] on button "Next" at bounding box center [467, 350] width 158 height 39
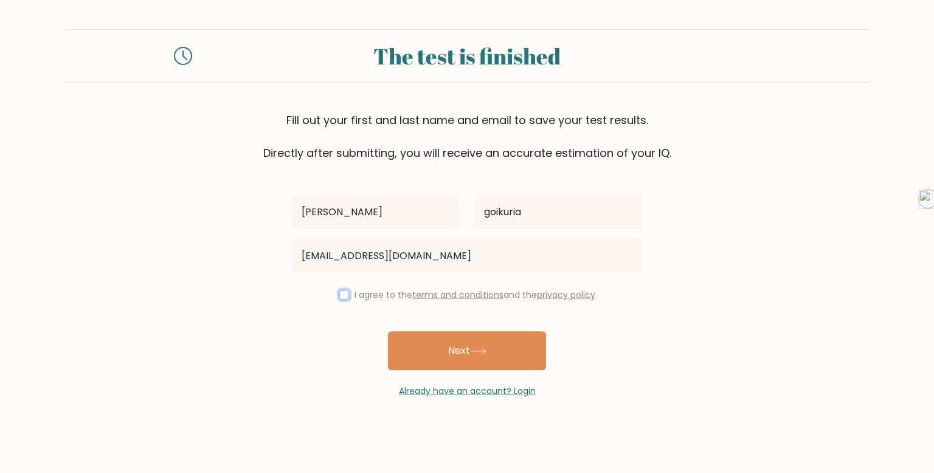
click at [339, 290] on input "checkbox" at bounding box center [344, 295] width 10 height 10
checkbox input "true"
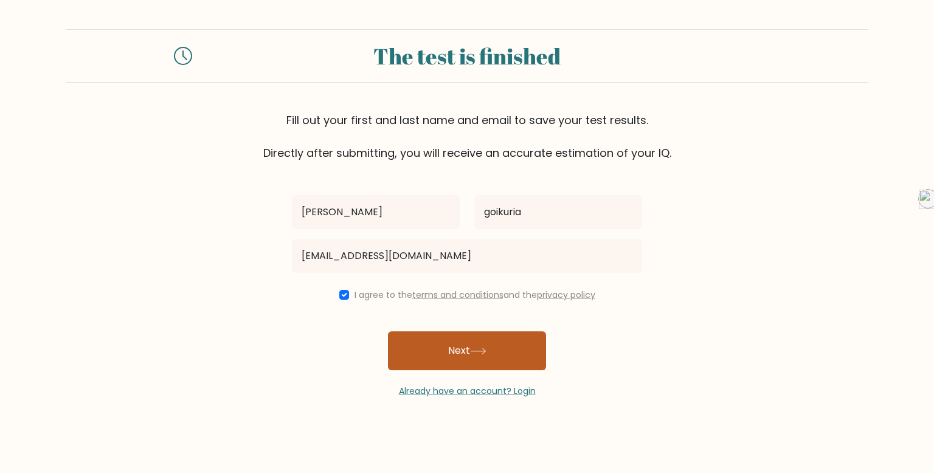
click at [452, 354] on button "Next" at bounding box center [467, 350] width 158 height 39
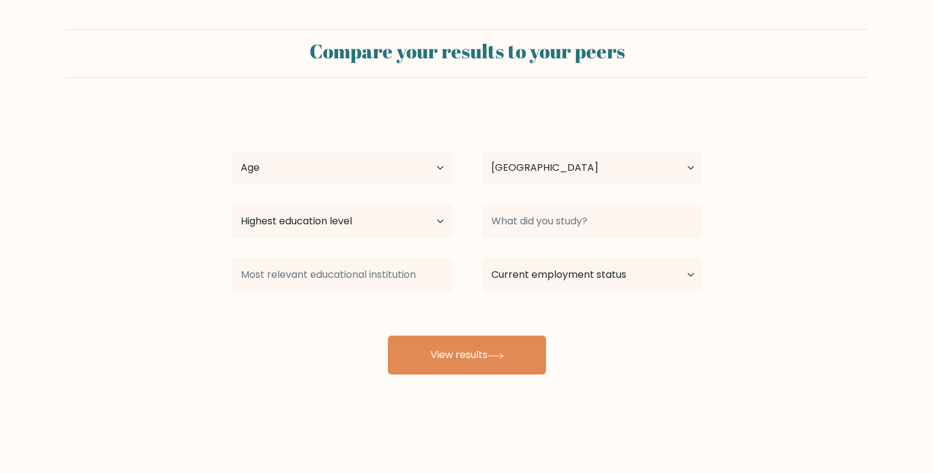
select select "ES"
click at [383, 163] on select "Age Under 18 years old 18-24 years old 25-34 years old 35-44 years old 45-54 ye…" at bounding box center [341, 168] width 221 height 34
select select "min_18"
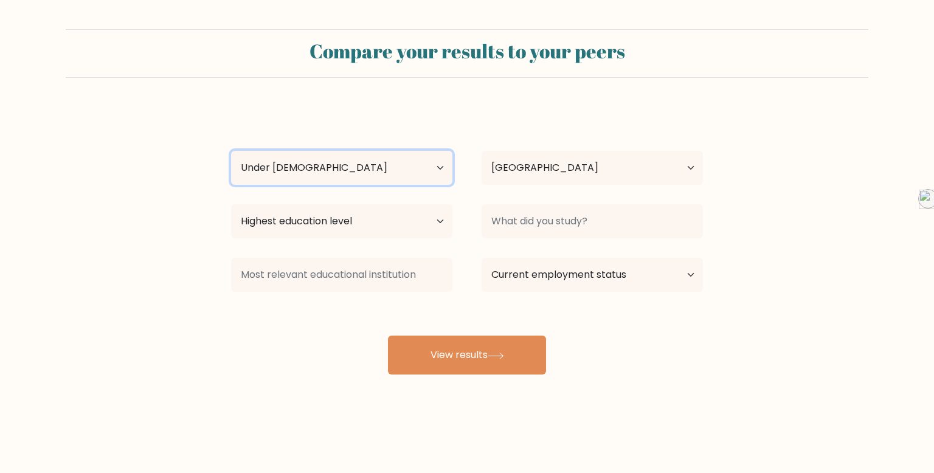
click at [231, 151] on select "Age Under 18 years old 18-24 years old 25-34 years old 35-44 years old 45-54 ye…" at bounding box center [341, 168] width 221 height 34
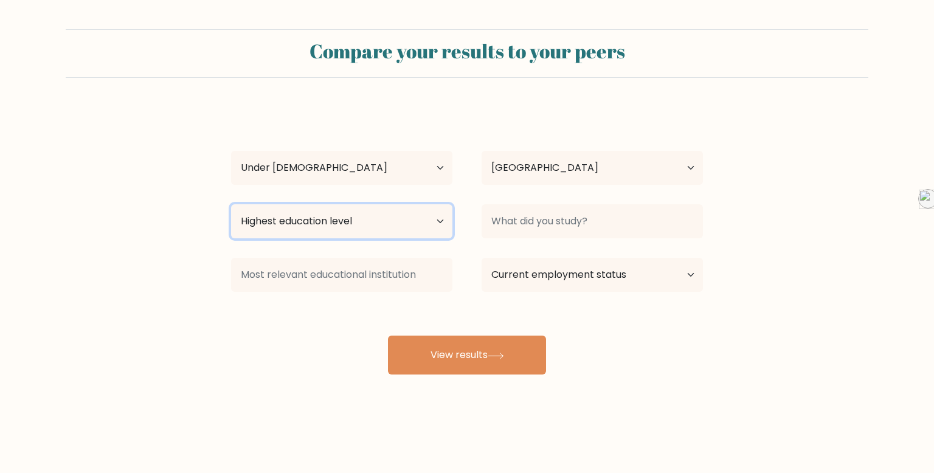
click at [371, 228] on select "Highest education level No schooling Primary Lower Secondary Upper Secondary Oc…" at bounding box center [341, 221] width 221 height 34
select select "upper_secondary"
click at [231, 204] on select "Highest education level No schooling Primary Lower Secondary Upper Secondary Oc…" at bounding box center [341, 221] width 221 height 34
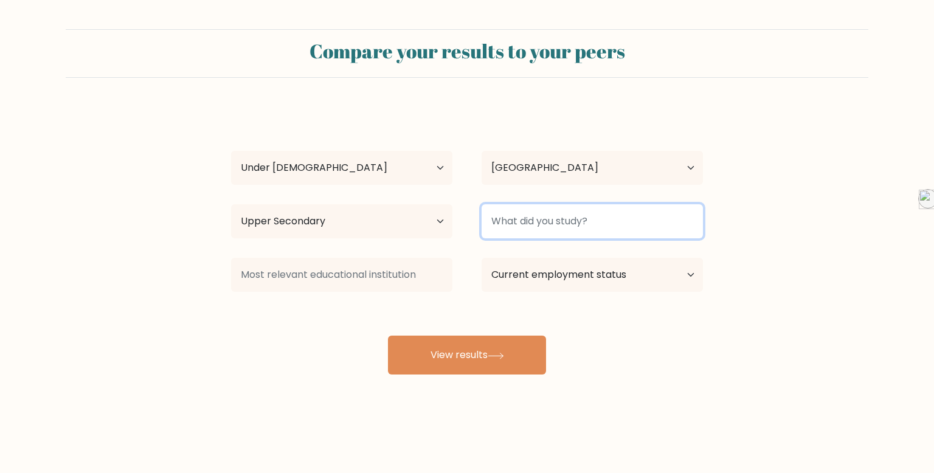
click at [575, 226] on input at bounding box center [592, 221] width 221 height 34
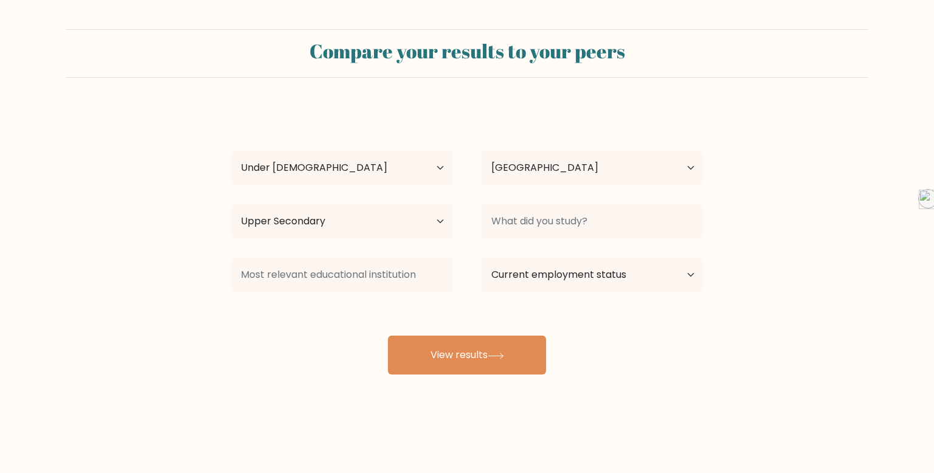
click at [413, 299] on div "haitz goikuria Age Under 18 years old 18-24 years old 25-34 years old 35-44 yea…" at bounding box center [467, 241] width 486 height 268
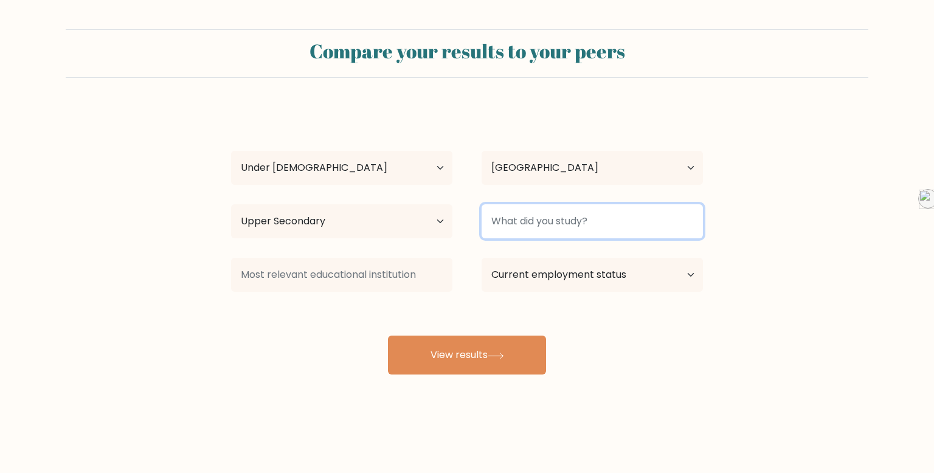
click at [540, 218] on input at bounding box center [592, 221] width 221 height 34
type input ","
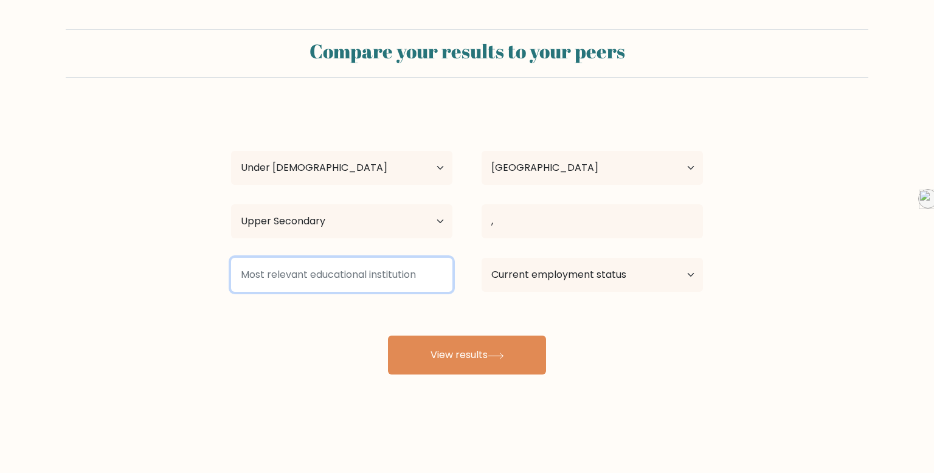
click at [392, 274] on input at bounding box center [341, 275] width 221 height 34
type input ","
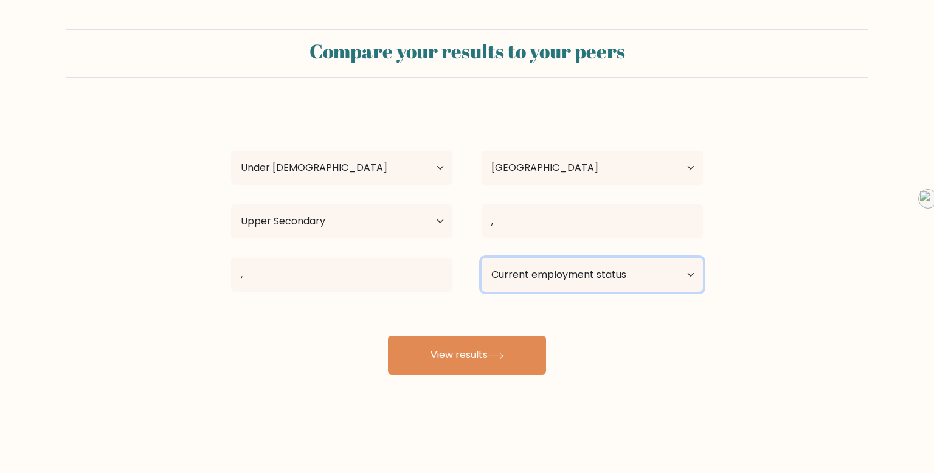
click at [577, 261] on select "Current employment status Employed Student Retired Other / prefer not to answer" at bounding box center [592, 275] width 221 height 34
select select "student"
click at [482, 258] on select "Current employment status Employed Student Retired Other / prefer not to answer" at bounding box center [592, 275] width 221 height 34
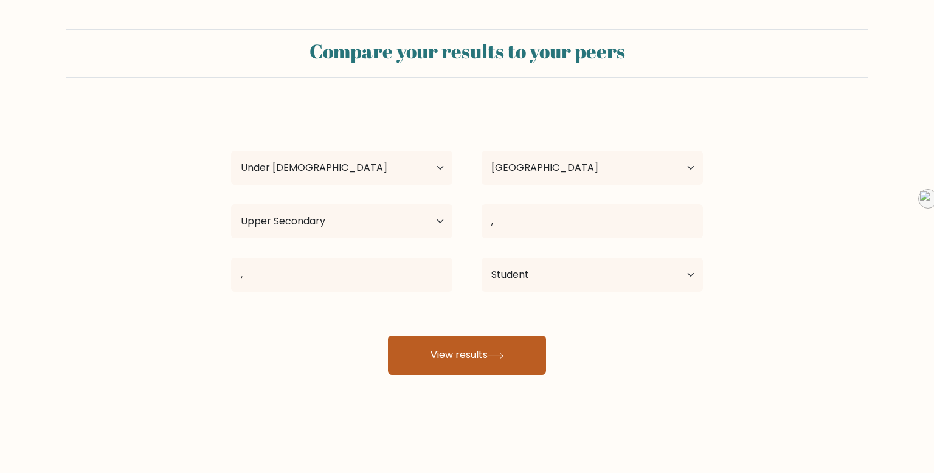
click at [510, 351] on button "View results" at bounding box center [467, 355] width 158 height 39
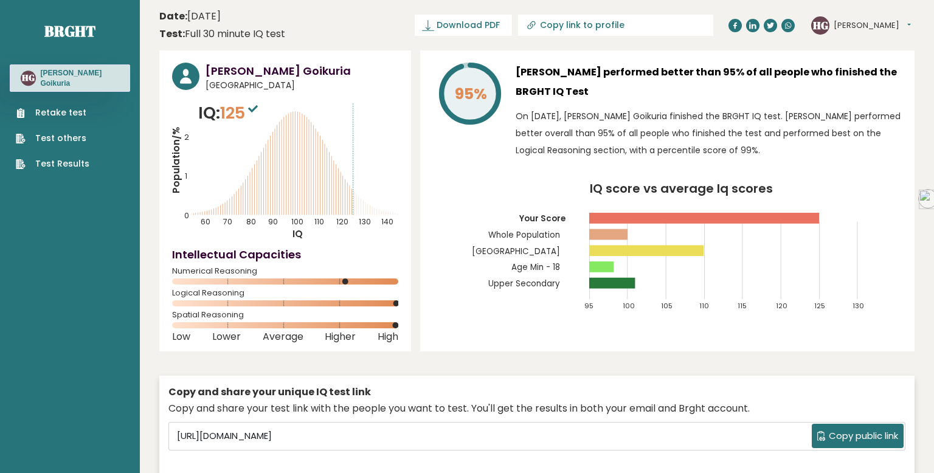
click at [55, 112] on link "Retake test" at bounding box center [53, 112] width 74 height 13
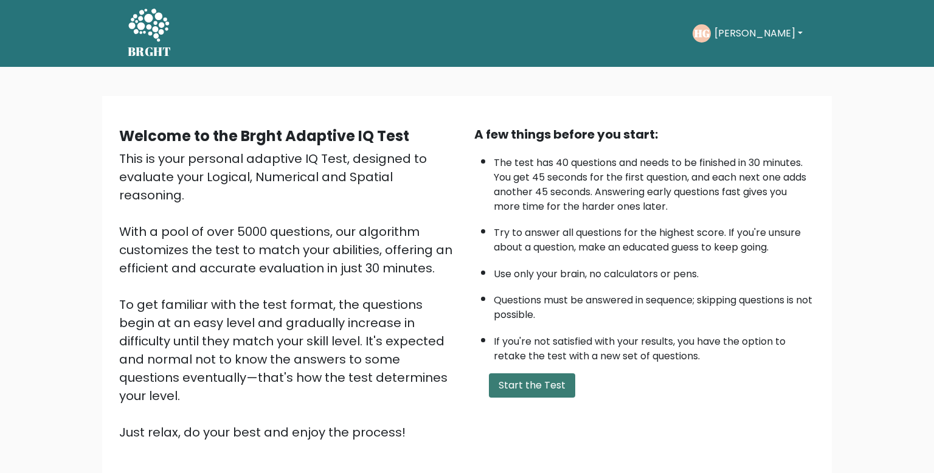
click at [539, 380] on button "Start the Test" at bounding box center [532, 385] width 86 height 24
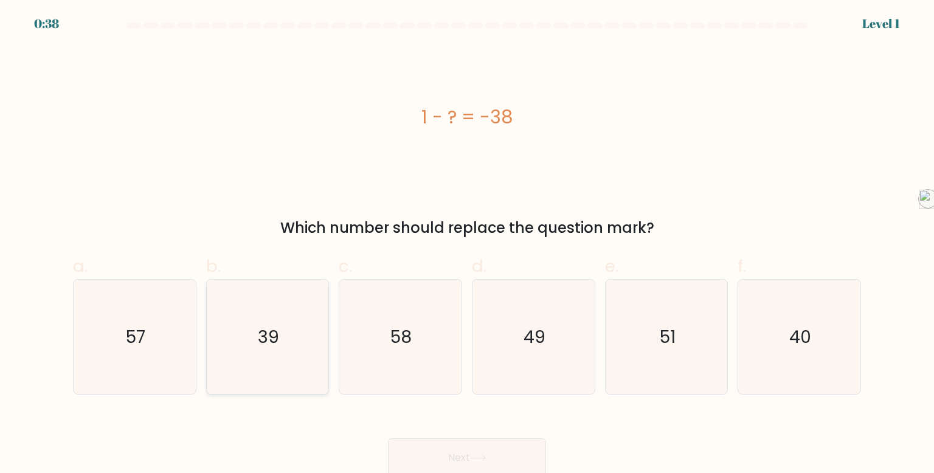
click at [280, 325] on icon "39" at bounding box center [267, 337] width 114 height 114
click at [467, 244] on input "b. 39" at bounding box center [467, 241] width 1 height 8
radio input "true"
click at [448, 443] on button "Next" at bounding box center [467, 457] width 158 height 39
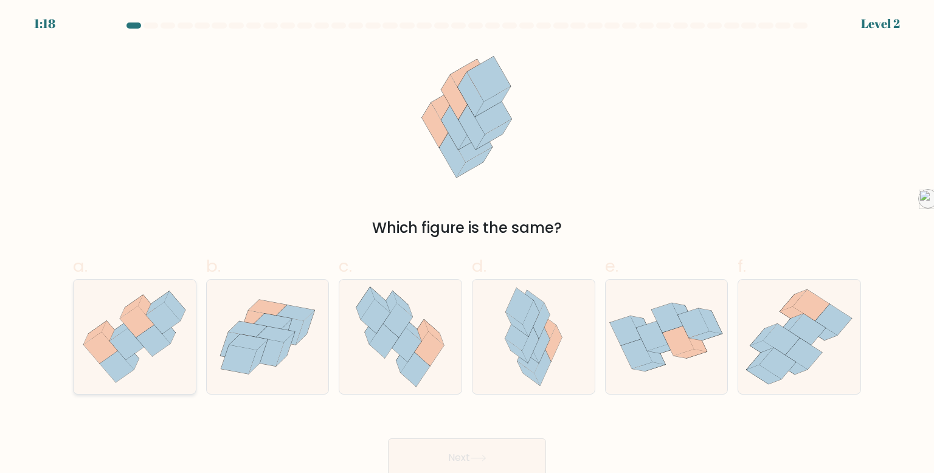
click at [151, 330] on icon at bounding box center [153, 341] width 34 height 32
click at [467, 244] on input "a." at bounding box center [467, 241] width 1 height 8
radio input "true"
click at [504, 441] on button "Next" at bounding box center [467, 457] width 158 height 39
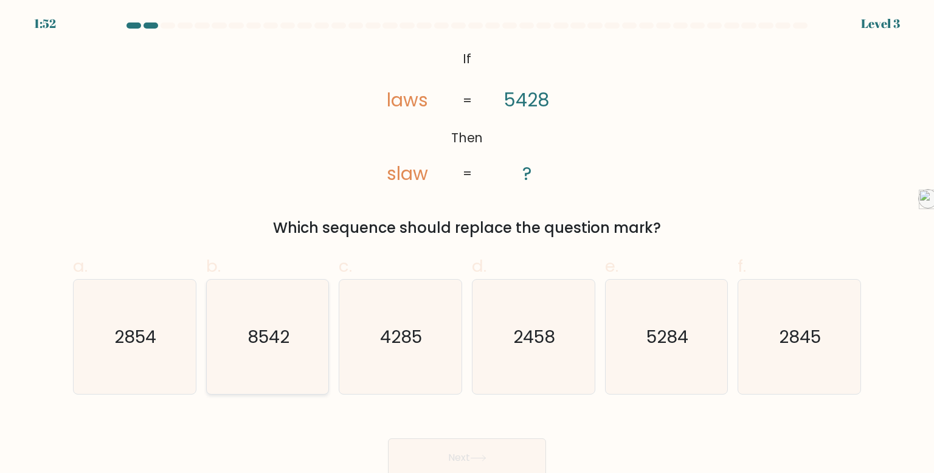
click at [291, 326] on icon "8542" at bounding box center [267, 337] width 114 height 114
click at [467, 244] on input "b. 8542" at bounding box center [467, 241] width 1 height 8
radio input "true"
click at [500, 455] on button "Next" at bounding box center [467, 457] width 158 height 39
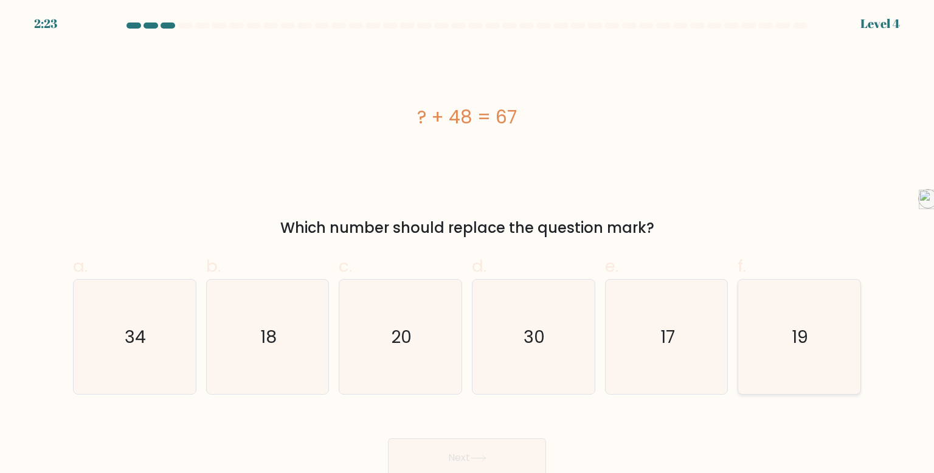
click at [771, 322] on icon "19" at bounding box center [799, 337] width 114 height 114
click at [468, 244] on input "f. 19" at bounding box center [467, 241] width 1 height 8
radio input "true"
click at [502, 443] on button "Next" at bounding box center [467, 457] width 158 height 39
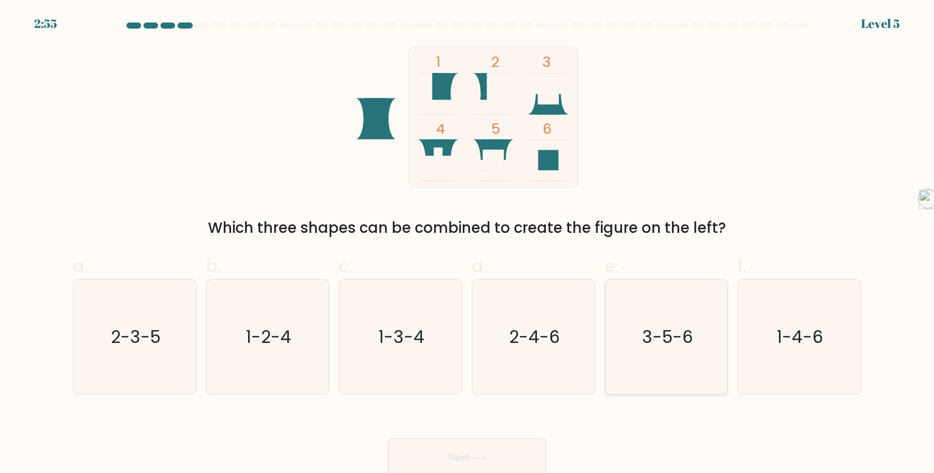
click at [676, 363] on icon "3-5-6" at bounding box center [666, 337] width 114 height 114
click at [468, 244] on input "e. 3-5-6" at bounding box center [467, 241] width 1 height 8
radio input "true"
click at [510, 452] on button "Next" at bounding box center [467, 457] width 158 height 39
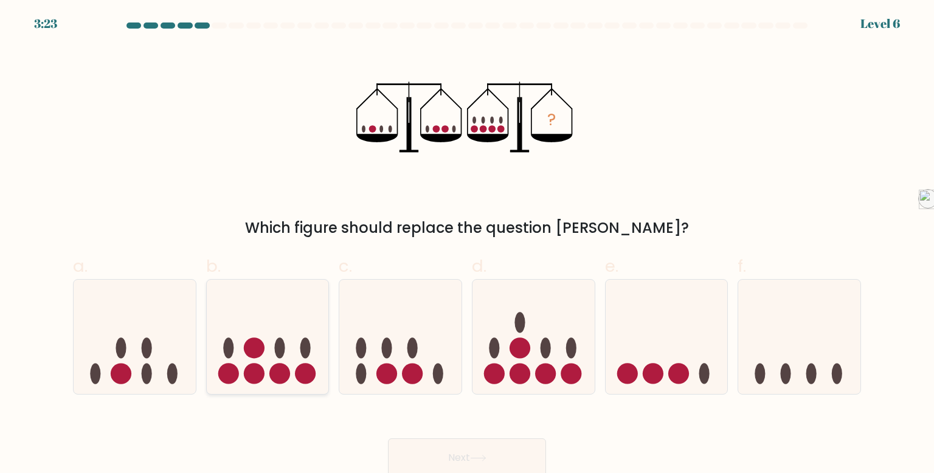
click at [263, 327] on icon at bounding box center [268, 336] width 122 height 101
click at [467, 244] on input "b." at bounding box center [467, 241] width 1 height 8
radio input "true"
click at [442, 446] on button "Next" at bounding box center [467, 457] width 158 height 39
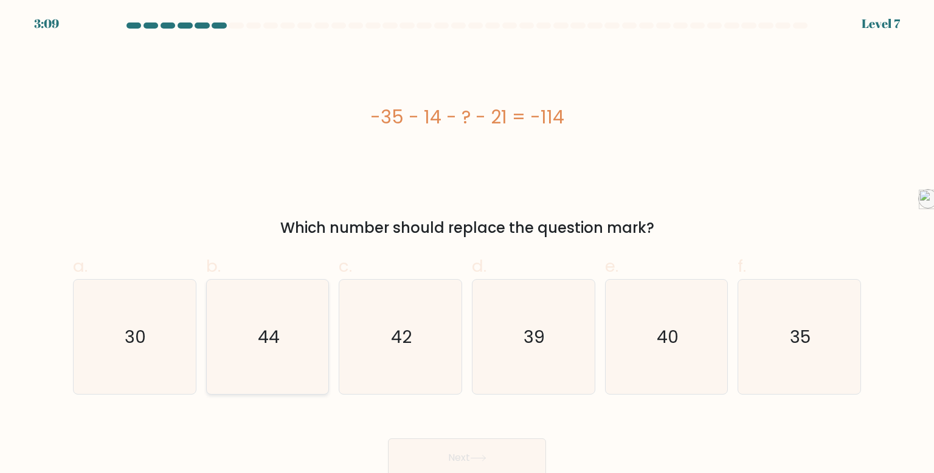
click at [314, 291] on icon "44" at bounding box center [267, 337] width 114 height 114
click at [467, 244] on input "b. 44" at bounding box center [467, 241] width 1 height 8
radio input "true"
click at [434, 460] on button "Next" at bounding box center [467, 457] width 158 height 39
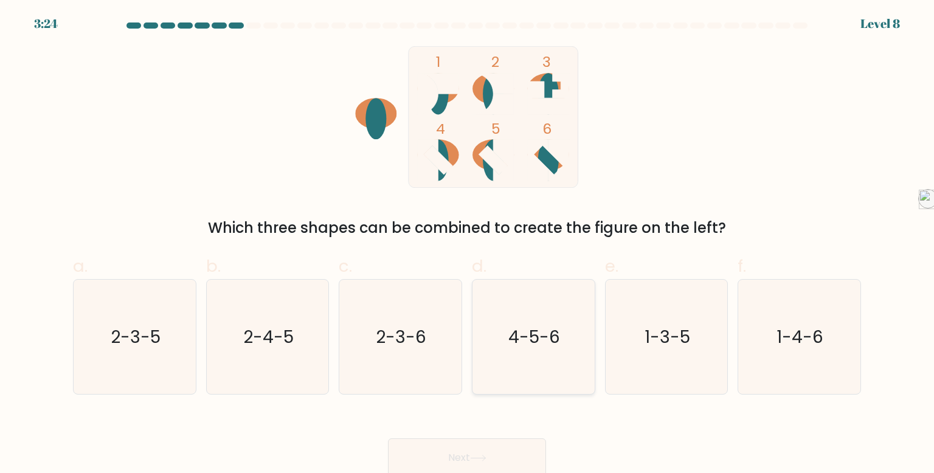
click at [536, 337] on text "4-5-6" at bounding box center [535, 337] width 52 height 24
click at [468, 244] on input "d. 4-5-6" at bounding box center [467, 241] width 1 height 8
radio input "true"
click at [479, 438] on button "Next" at bounding box center [467, 457] width 158 height 39
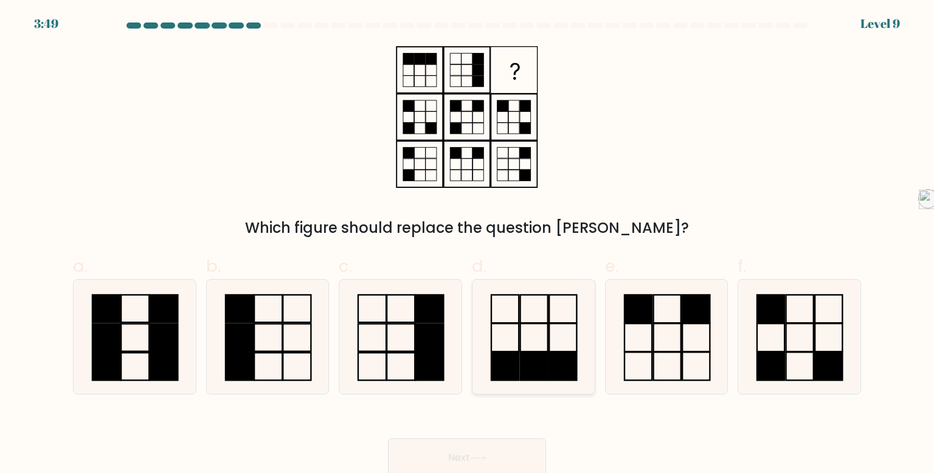
click at [577, 347] on rect at bounding box center [563, 337] width 27 height 28
click at [468, 244] on input "d." at bounding box center [467, 241] width 1 height 8
radio input "true"
click at [472, 452] on button "Next" at bounding box center [467, 457] width 158 height 39
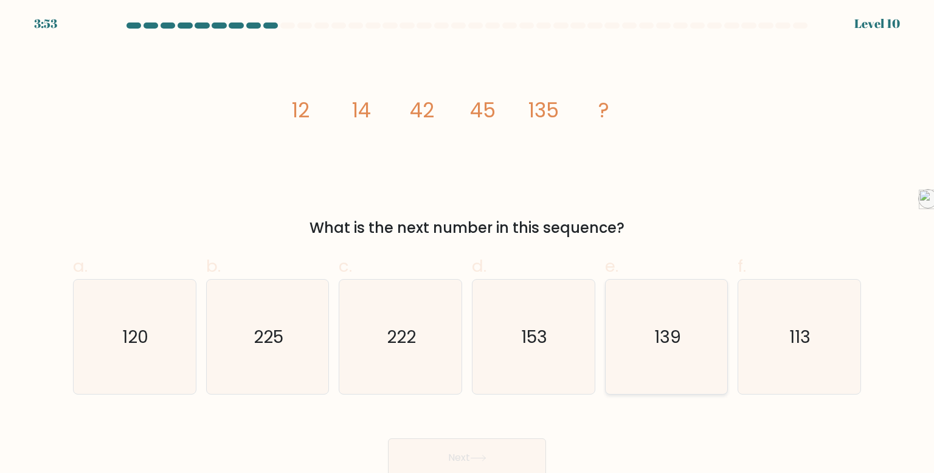
click at [648, 364] on icon "139" at bounding box center [666, 337] width 114 height 114
click at [468, 244] on input "e. 139" at bounding box center [467, 241] width 1 height 8
radio input "true"
click at [438, 454] on button "Next" at bounding box center [467, 457] width 158 height 39
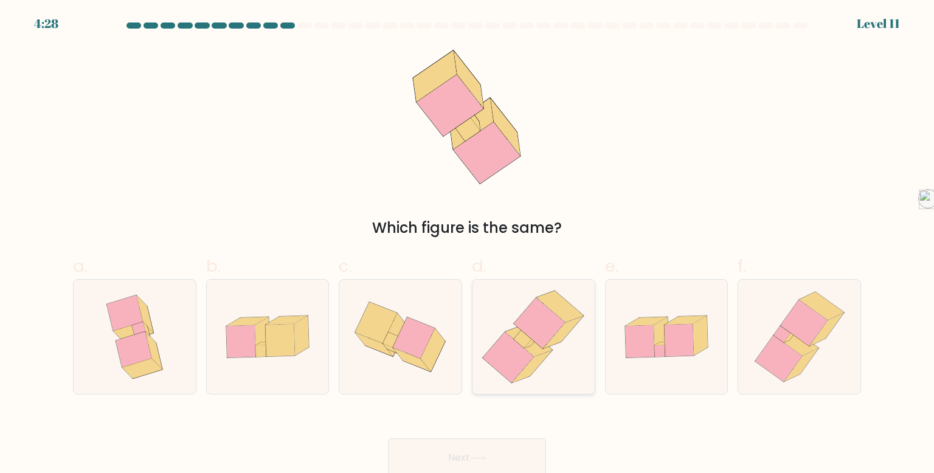
click at [551, 346] on icon at bounding box center [533, 337] width 112 height 114
click at [468, 244] on input "d." at bounding box center [467, 241] width 1 height 8
radio input "true"
click at [437, 447] on button "Next" at bounding box center [467, 457] width 158 height 39
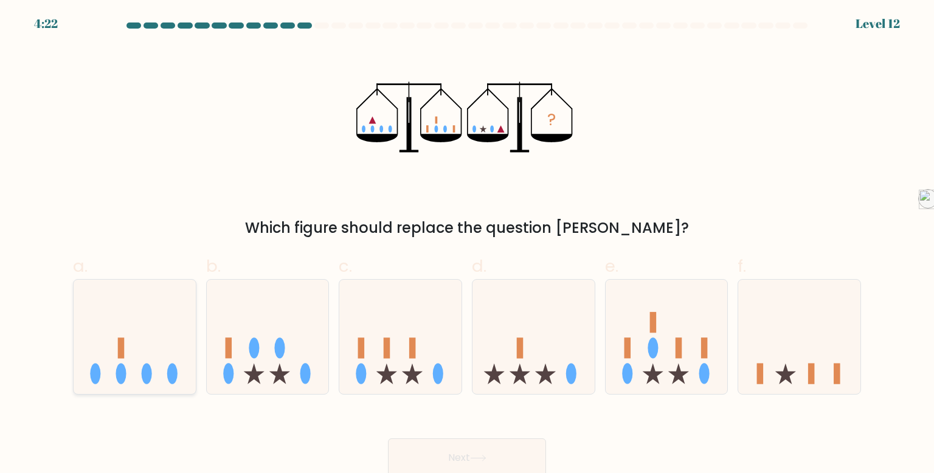
click at [158, 336] on icon at bounding box center [135, 336] width 122 height 101
click at [467, 244] on input "a." at bounding box center [467, 241] width 1 height 8
radio input "true"
click at [449, 443] on button "Next" at bounding box center [467, 457] width 158 height 39
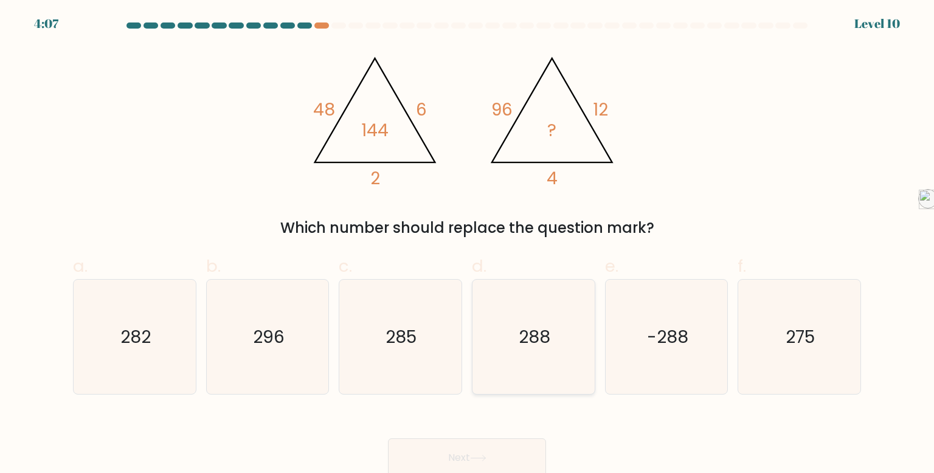
click at [507, 333] on icon "288" at bounding box center [533, 337] width 114 height 114
click at [468, 244] on input "d. 288" at bounding box center [467, 241] width 1 height 8
radio input "true"
click at [486, 461] on icon at bounding box center [478, 458] width 16 height 7
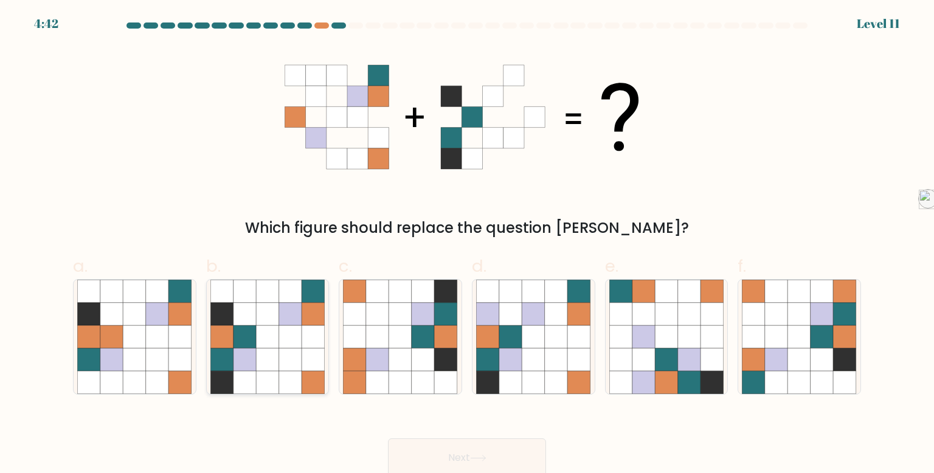
click at [266, 355] on icon at bounding box center [267, 359] width 23 height 23
click at [467, 244] on input "b." at bounding box center [467, 241] width 1 height 8
radio input "true"
click at [469, 448] on button "Next" at bounding box center [467, 457] width 158 height 39
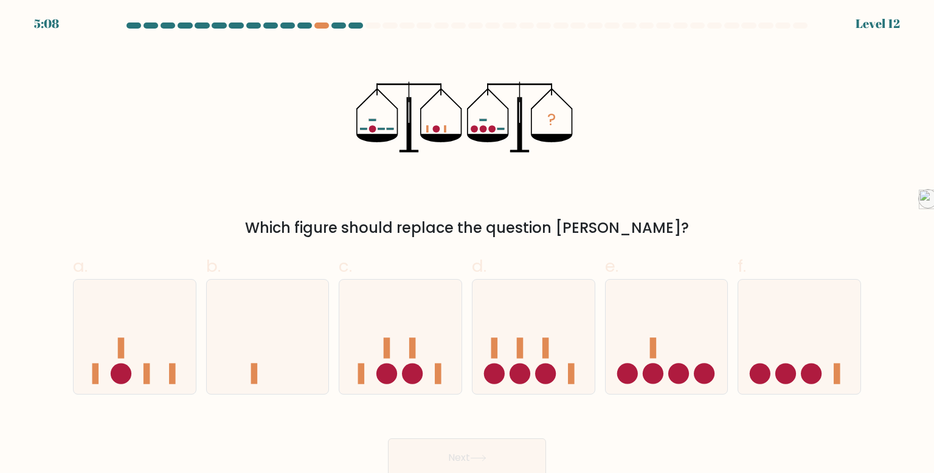
click at [773, 395] on form at bounding box center [467, 249] width 934 height 455
click at [770, 381] on icon at bounding box center [799, 336] width 122 height 101
click at [468, 244] on input "f." at bounding box center [467, 241] width 1 height 8
radio input "true"
click at [410, 446] on button "Next" at bounding box center [467, 457] width 158 height 39
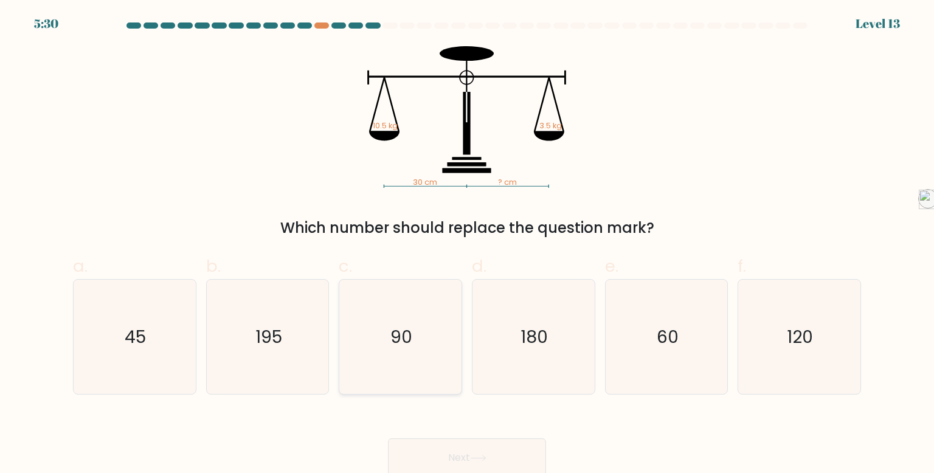
click at [441, 344] on icon "90" at bounding box center [400, 337] width 114 height 114
click at [467, 244] on input "c. 90" at bounding box center [467, 241] width 1 height 8
radio input "true"
click at [488, 445] on button "Next" at bounding box center [467, 457] width 158 height 39
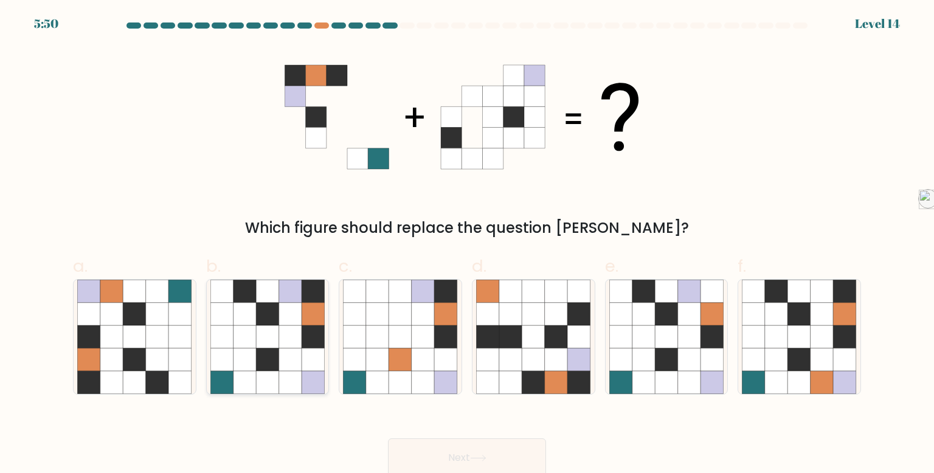
click at [248, 323] on icon at bounding box center [244, 314] width 23 height 23
click at [467, 244] on input "b." at bounding box center [467, 241] width 1 height 8
radio input "true"
click at [430, 441] on button "Next" at bounding box center [467, 457] width 158 height 39
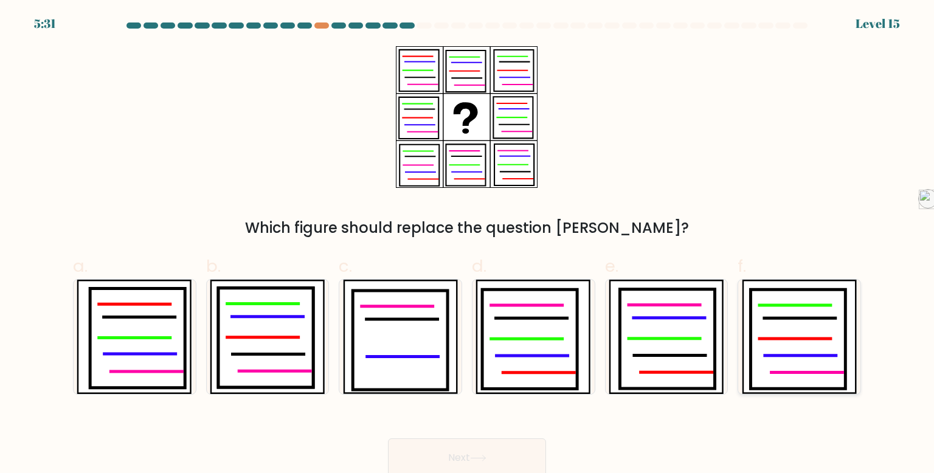
click at [789, 327] on icon at bounding box center [797, 339] width 95 height 100
click at [468, 244] on input "f." at bounding box center [467, 241] width 1 height 8
radio input "true"
click at [491, 434] on div "Next" at bounding box center [467, 443] width 803 height 68
click at [493, 442] on button "Next" at bounding box center [467, 457] width 158 height 39
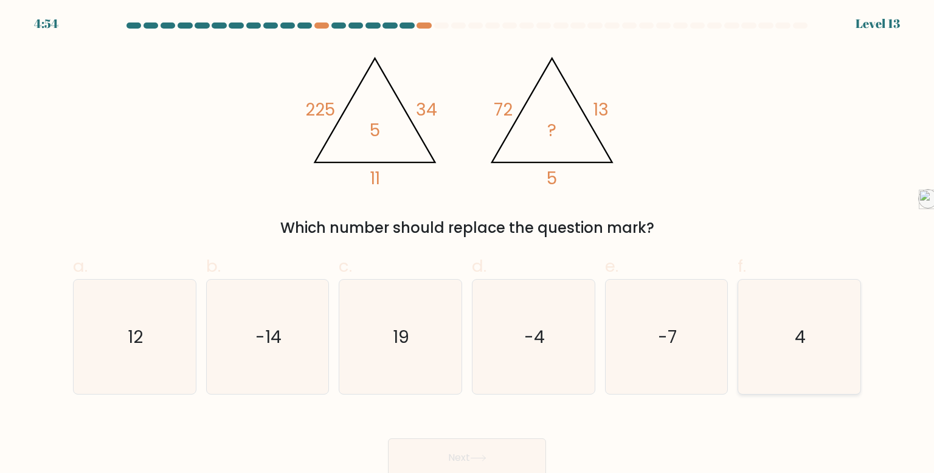
click at [752, 317] on icon "4" at bounding box center [799, 337] width 114 height 114
click at [468, 244] on input "f. 4" at bounding box center [467, 241] width 1 height 8
radio input "true"
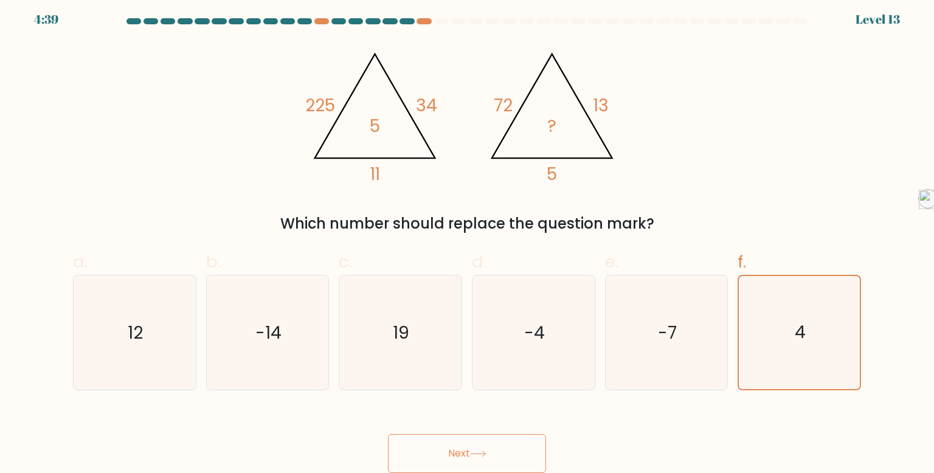
click at [444, 437] on button "Next" at bounding box center [467, 453] width 158 height 39
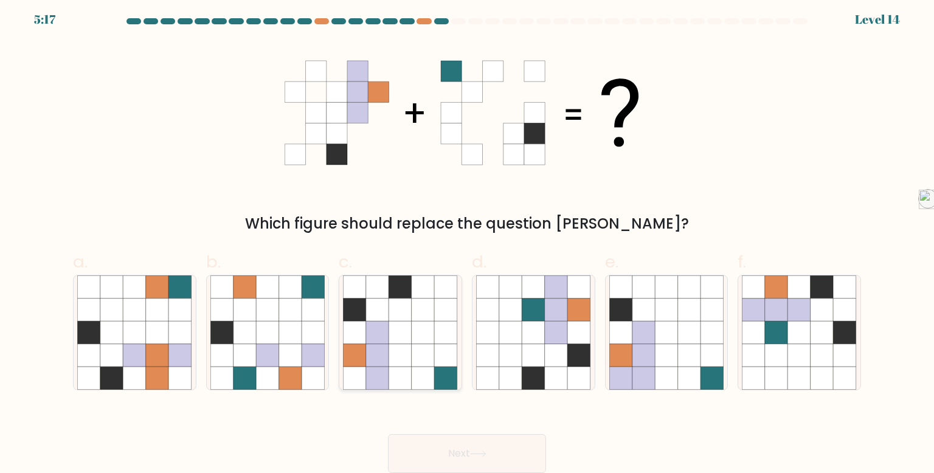
click at [421, 365] on icon at bounding box center [423, 355] width 23 height 23
click at [467, 240] on input "c." at bounding box center [467, 236] width 1 height 8
radio input "true"
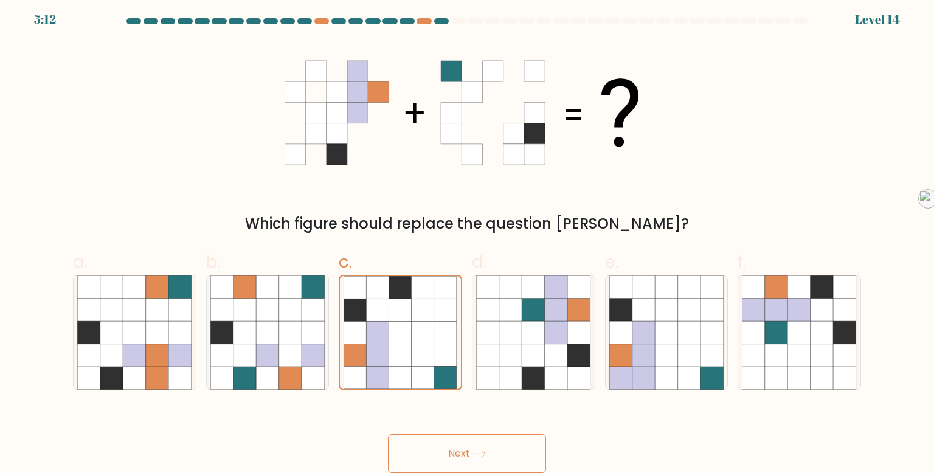
click at [463, 448] on button "Next" at bounding box center [467, 453] width 158 height 39
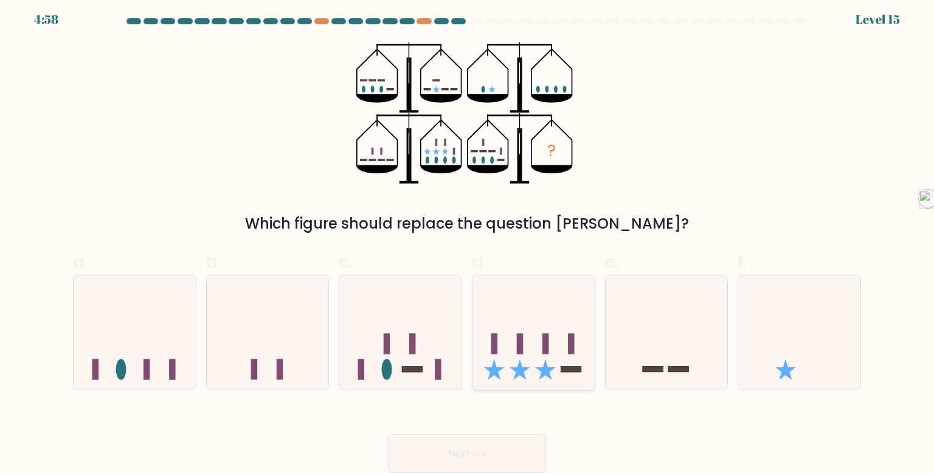
click at [498, 337] on icon at bounding box center [533, 332] width 122 height 101
click at [468, 240] on input "d." at bounding box center [467, 236] width 1 height 8
radio input "true"
click at [503, 438] on button "Next" at bounding box center [467, 453] width 158 height 39
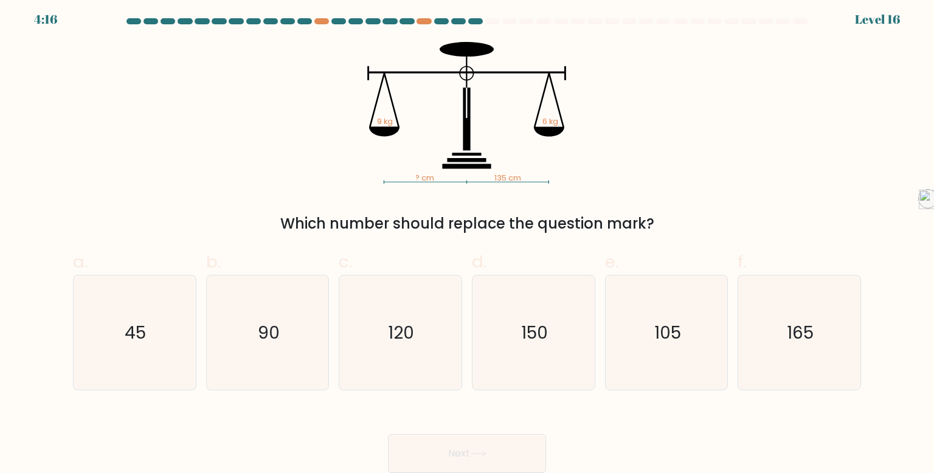
click at [198, 353] on div "a. 45" at bounding box center [134, 319] width 133 height 141
click at [243, 350] on icon "90" at bounding box center [267, 332] width 114 height 114
click at [467, 240] on input "b. 90" at bounding box center [467, 236] width 1 height 8
radio input "true"
click at [438, 441] on button "Next" at bounding box center [467, 453] width 158 height 39
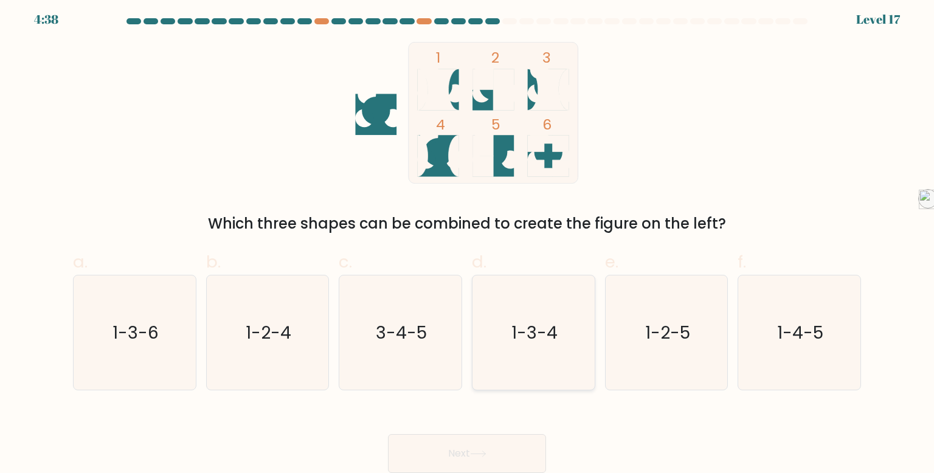
click at [541, 315] on icon "1-3-4" at bounding box center [533, 332] width 114 height 114
click at [468, 240] on input "d. 1-3-4" at bounding box center [467, 236] width 1 height 8
radio input "true"
click at [495, 445] on button "Next" at bounding box center [467, 453] width 158 height 39
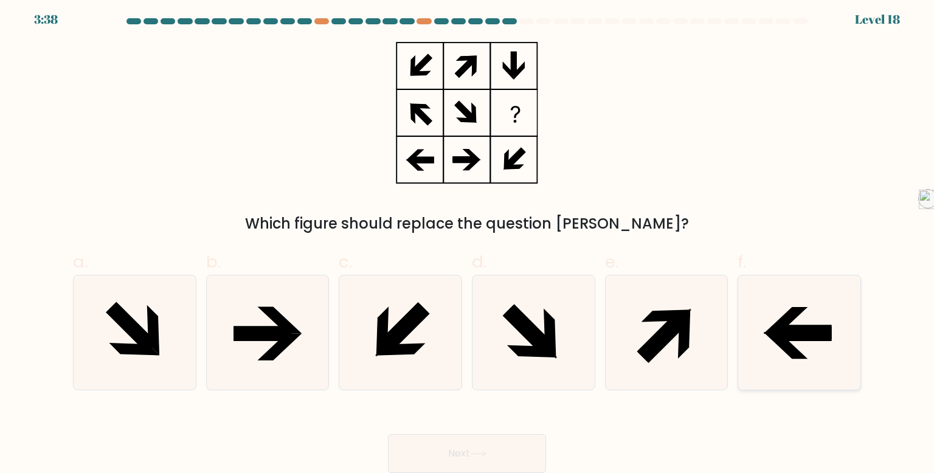
click at [829, 292] on icon at bounding box center [799, 332] width 114 height 114
click at [468, 240] on input "f." at bounding box center [467, 236] width 1 height 8
radio input "true"
click at [429, 453] on button "Next" at bounding box center [467, 453] width 158 height 39
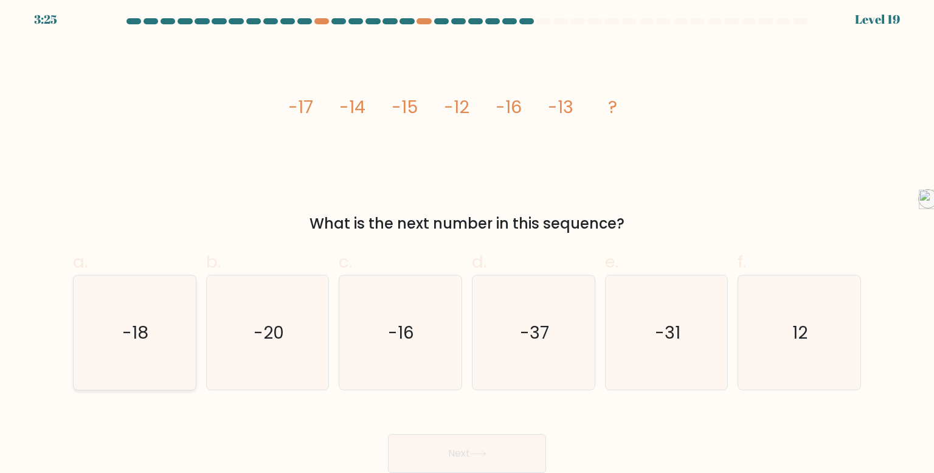
click at [112, 322] on icon "-18" at bounding box center [134, 332] width 114 height 114
click at [467, 240] on input "a. -18" at bounding box center [467, 236] width 1 height 8
radio input "true"
click at [452, 449] on button "Next" at bounding box center [467, 453] width 158 height 39
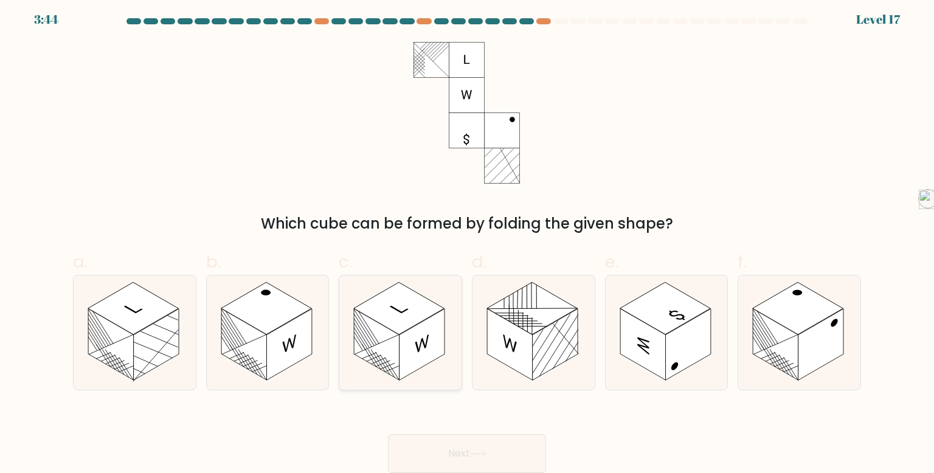
click at [393, 340] on rect at bounding box center [377, 345] width 46 height 72
click at [467, 240] on input "c." at bounding box center [467, 236] width 1 height 8
radio input "true"
click at [530, 451] on button "Next" at bounding box center [467, 453] width 158 height 39
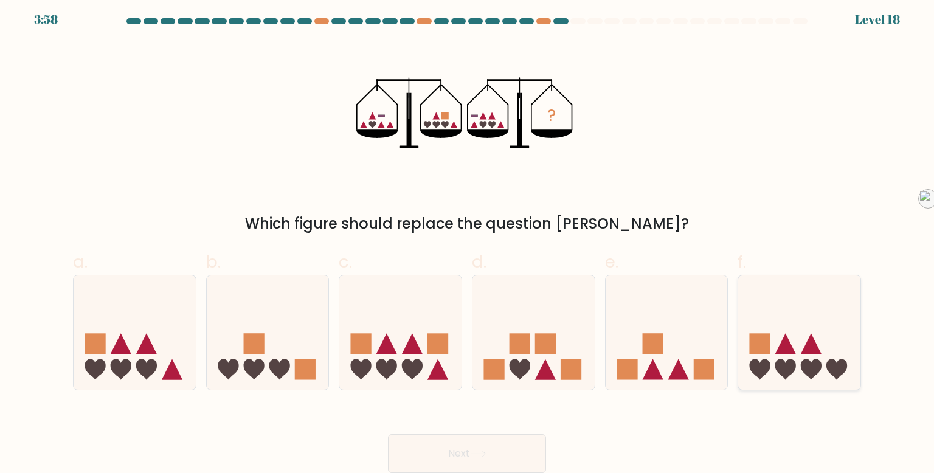
click at [798, 287] on icon at bounding box center [799, 332] width 122 height 101
click at [468, 240] on input "f." at bounding box center [467, 236] width 1 height 8
radio input "true"
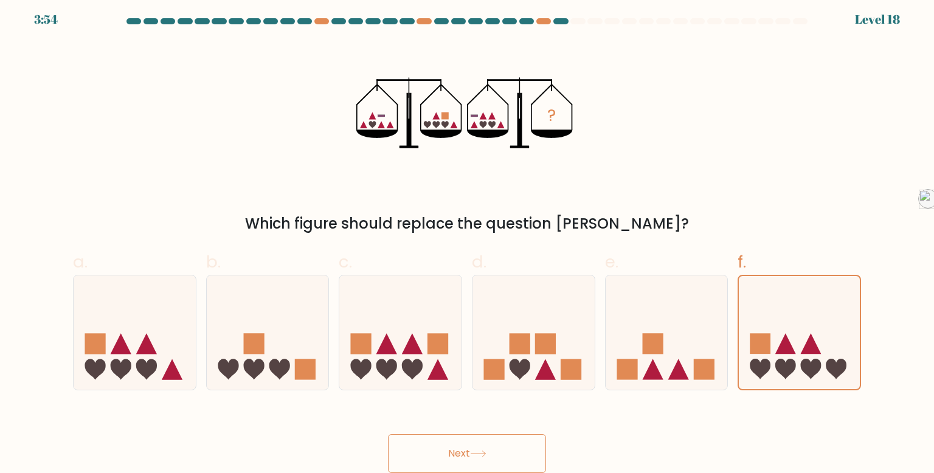
click at [484, 441] on button "Next" at bounding box center [467, 453] width 158 height 39
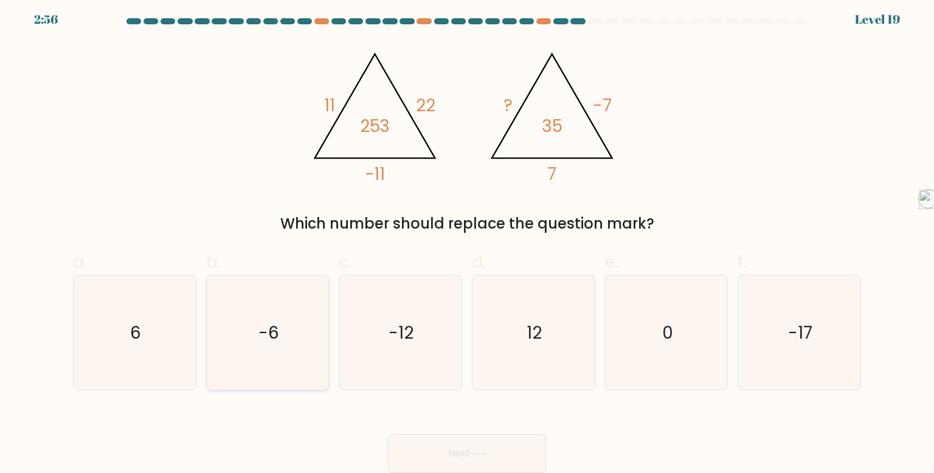
click at [277, 296] on icon "-6" at bounding box center [267, 332] width 114 height 114
click at [467, 240] on input "b. -6" at bounding box center [467, 236] width 1 height 8
radio input "true"
click at [432, 457] on button "Next" at bounding box center [467, 453] width 158 height 39
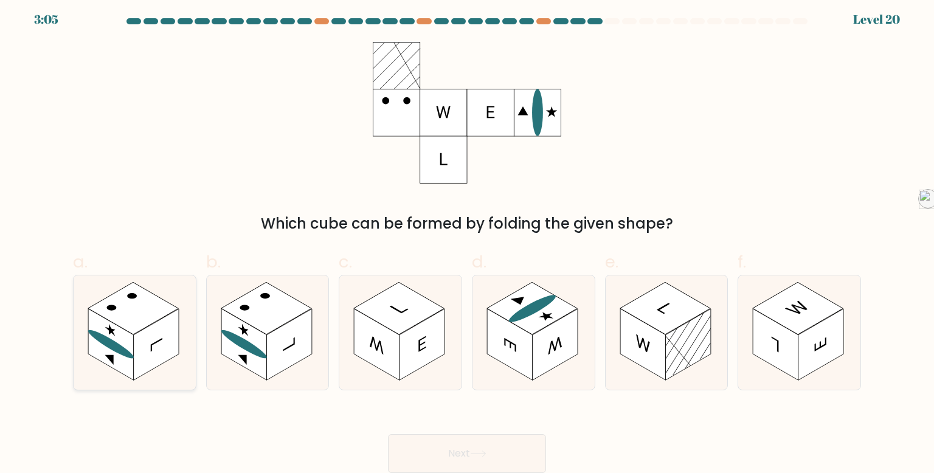
click at [116, 327] on rect at bounding box center [111, 345] width 46 height 72
click at [467, 240] on input "a." at bounding box center [467, 236] width 1 height 8
radio input "true"
click at [452, 439] on button "Next" at bounding box center [467, 453] width 158 height 39
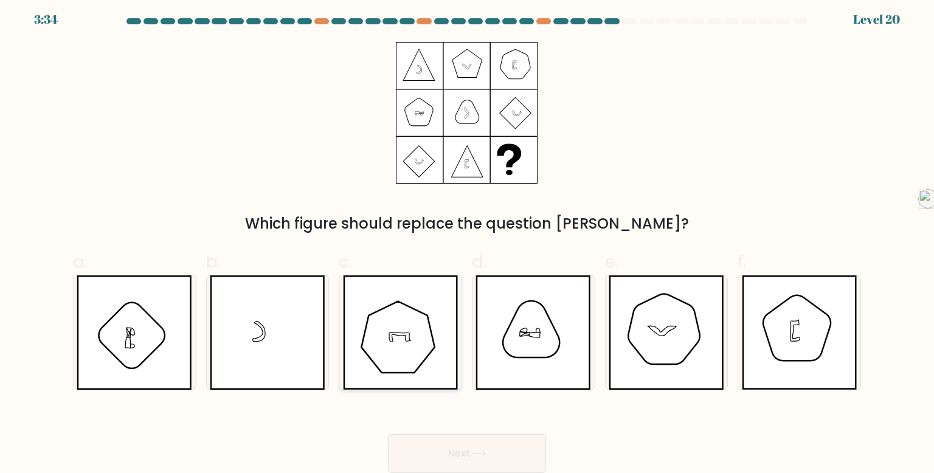
click at [380, 352] on icon at bounding box center [401, 332] width 116 height 114
click at [467, 240] on input "c." at bounding box center [467, 236] width 1 height 8
radio input "true"
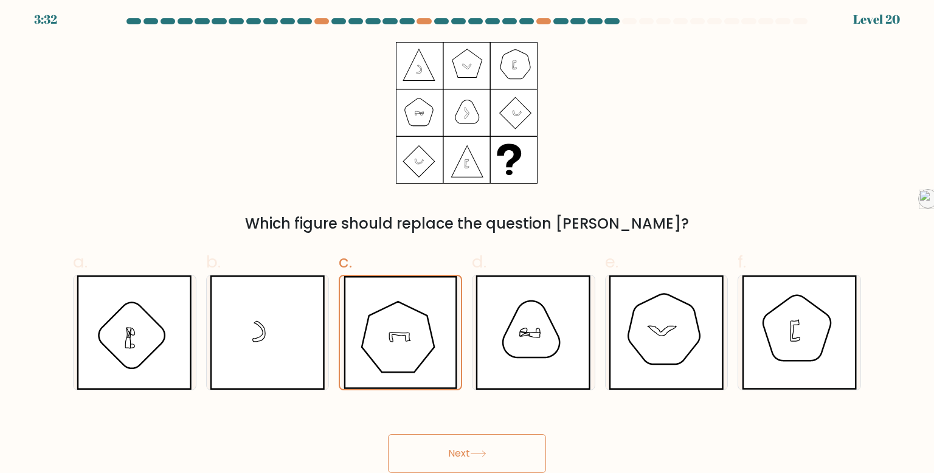
click at [432, 451] on button "Next" at bounding box center [467, 453] width 158 height 39
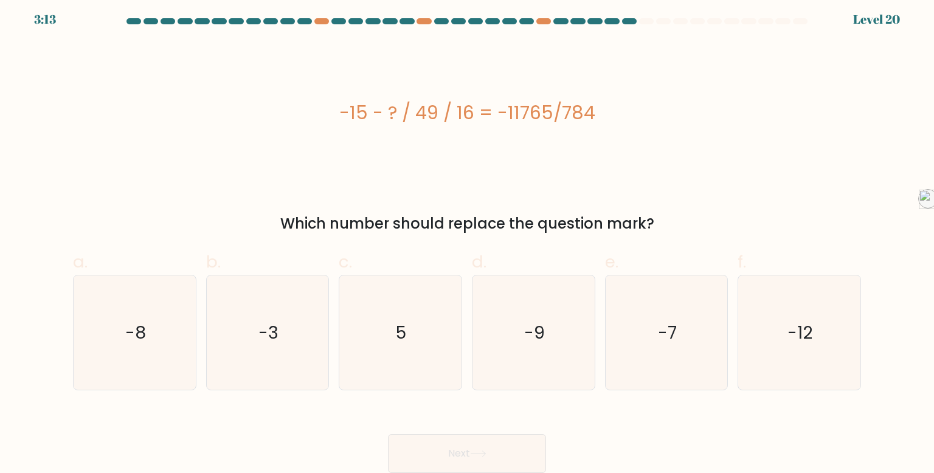
drag, startPoint x: 601, startPoint y: 105, endPoint x: 593, endPoint y: 105, distance: 7.3
click at [593, 105] on div "-15 - ? / 49 / 16 = -11765/784" at bounding box center [467, 112] width 788 height 27
drag, startPoint x: 570, startPoint y: 109, endPoint x: 502, endPoint y: 122, distance: 69.9
click at [502, 122] on div "-15 - ? / 49 / 16 = -11765/784" at bounding box center [467, 112] width 788 height 27
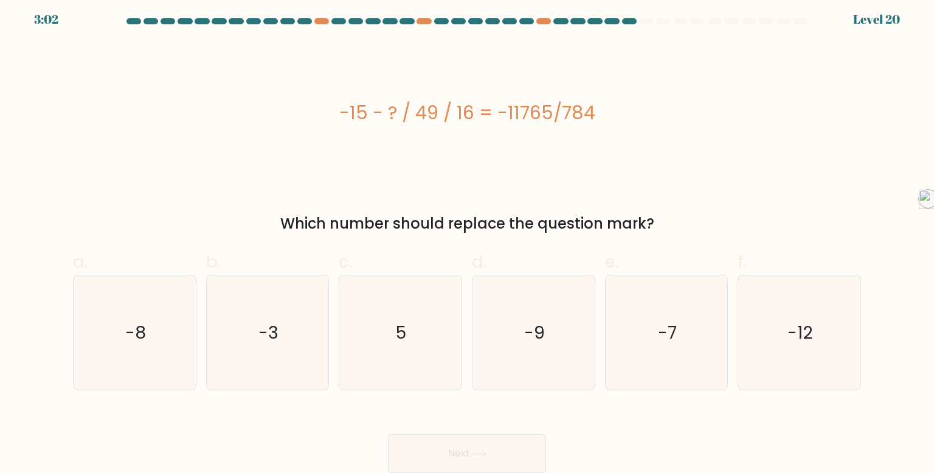
drag, startPoint x: 609, startPoint y: 113, endPoint x: 313, endPoint y: 108, distance: 296.2
click at [313, 108] on div "-15 - ? / 49 / 16 = -11765/784" at bounding box center [467, 112] width 788 height 27
copy div "-15 - ? / 49 / 16 = -11765/784"
click at [369, 342] on icon "5" at bounding box center [400, 332] width 114 height 114
click at [467, 240] on input "c. 5" at bounding box center [467, 236] width 1 height 8
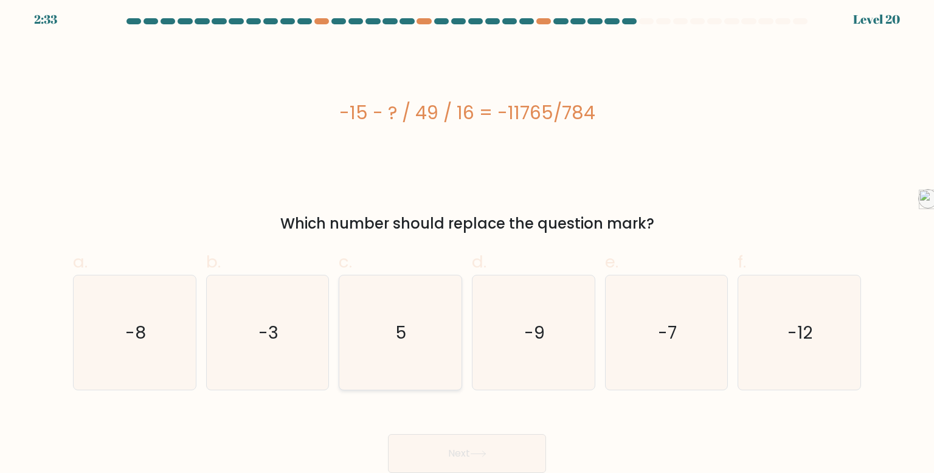
radio input "true"
click at [525, 441] on button "Next" at bounding box center [467, 453] width 158 height 39
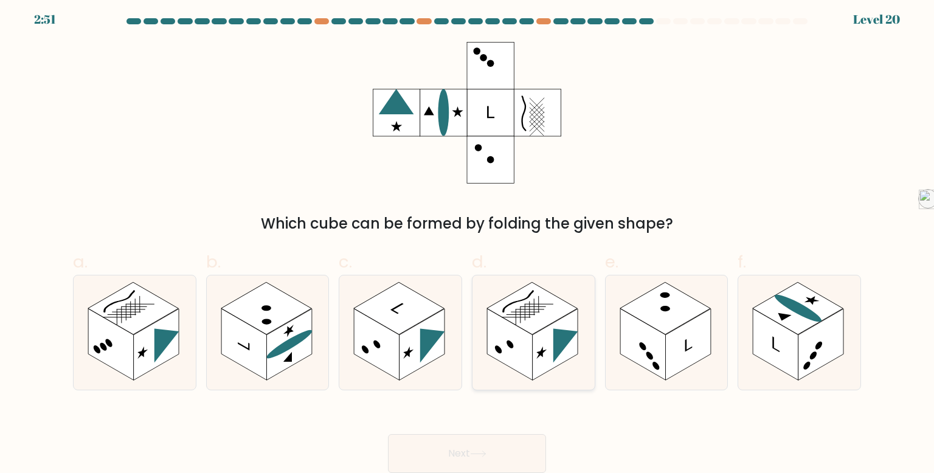
click at [538, 311] on line at bounding box center [538, 304] width 29 height 16
click at [468, 240] on input "d." at bounding box center [467, 236] width 1 height 8
radio input "true"
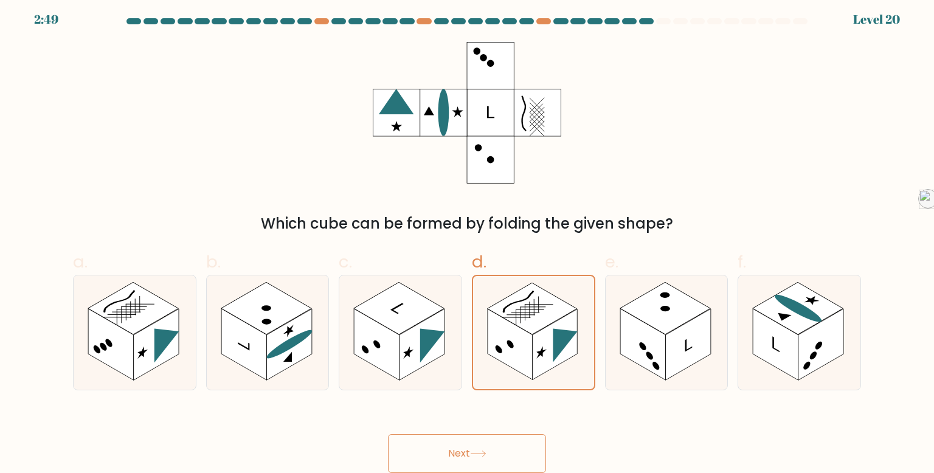
click at [465, 447] on button "Next" at bounding box center [467, 453] width 158 height 39
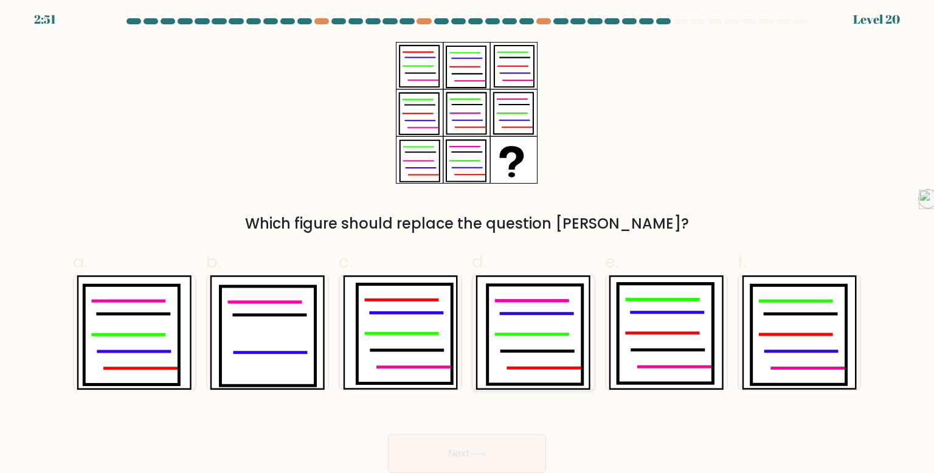
click at [555, 337] on icon at bounding box center [535, 335] width 95 height 100
click at [468, 240] on input "d." at bounding box center [467, 236] width 1 height 8
radio input "true"
click at [480, 451] on icon at bounding box center [478, 454] width 16 height 7
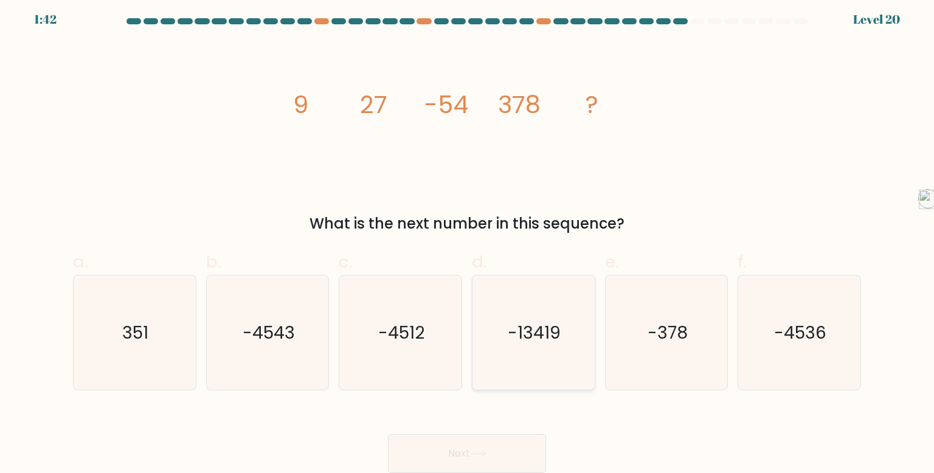
click at [546, 325] on text "-13419" at bounding box center [534, 332] width 53 height 24
click at [468, 240] on input "d. -13419" at bounding box center [467, 236] width 1 height 8
radio input "true"
click at [516, 442] on button "Next" at bounding box center [467, 453] width 158 height 39
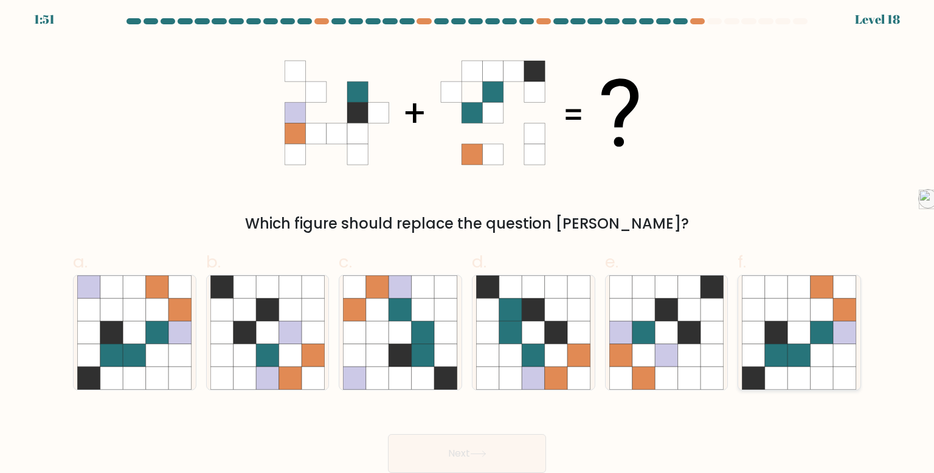
click at [799, 334] on icon at bounding box center [799, 332] width 23 height 23
click at [468, 240] on input "f." at bounding box center [467, 236] width 1 height 8
radio input "true"
click at [520, 437] on button "Next" at bounding box center [467, 453] width 158 height 39
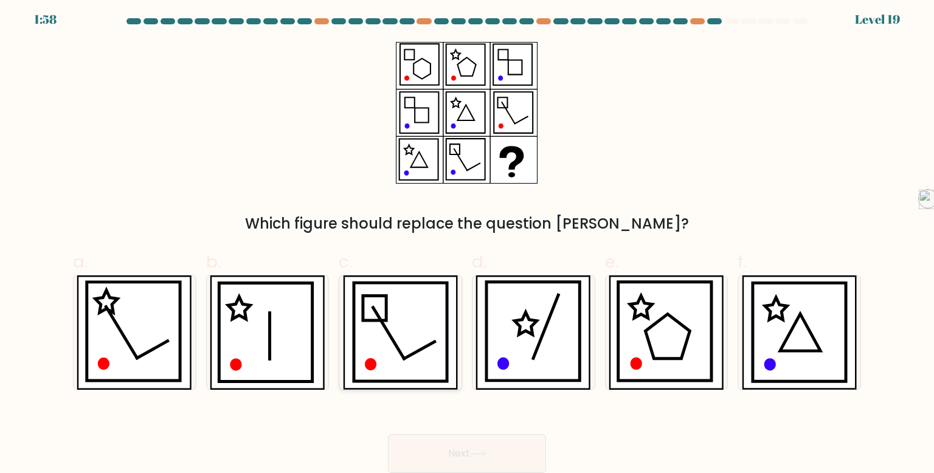
click at [406, 350] on icon at bounding box center [401, 332] width 94 height 99
click at [467, 240] on input "c." at bounding box center [467, 236] width 1 height 8
radio input "true"
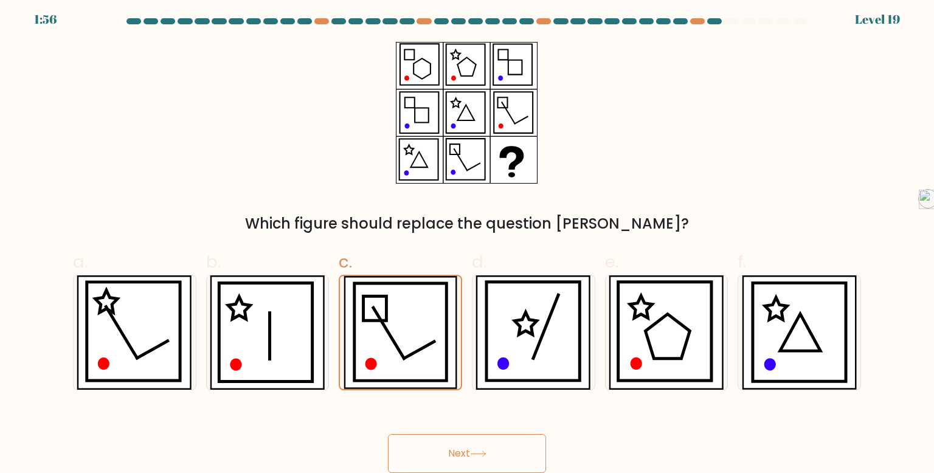
click at [478, 441] on button "Next" at bounding box center [467, 453] width 158 height 39
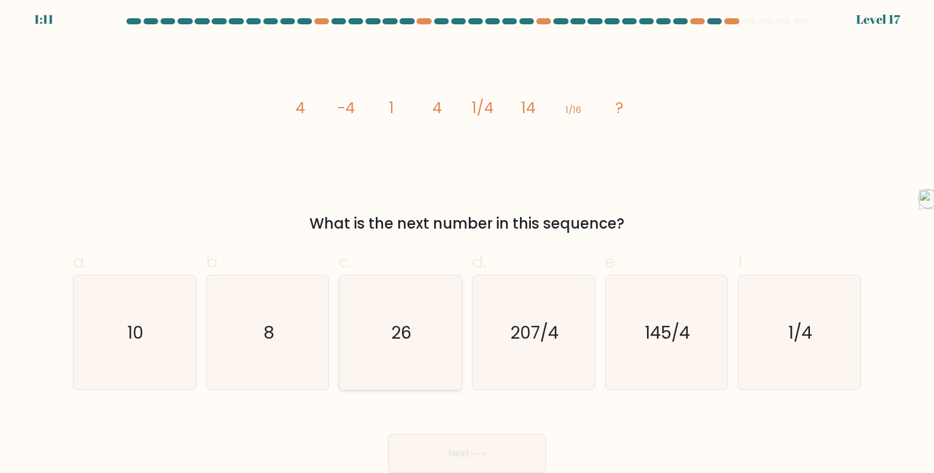
click at [387, 341] on icon "26" at bounding box center [400, 332] width 114 height 114
click at [467, 240] on input "c. 26" at bounding box center [467, 236] width 1 height 8
radio input "true"
click at [509, 440] on button "Next" at bounding box center [467, 453] width 158 height 39
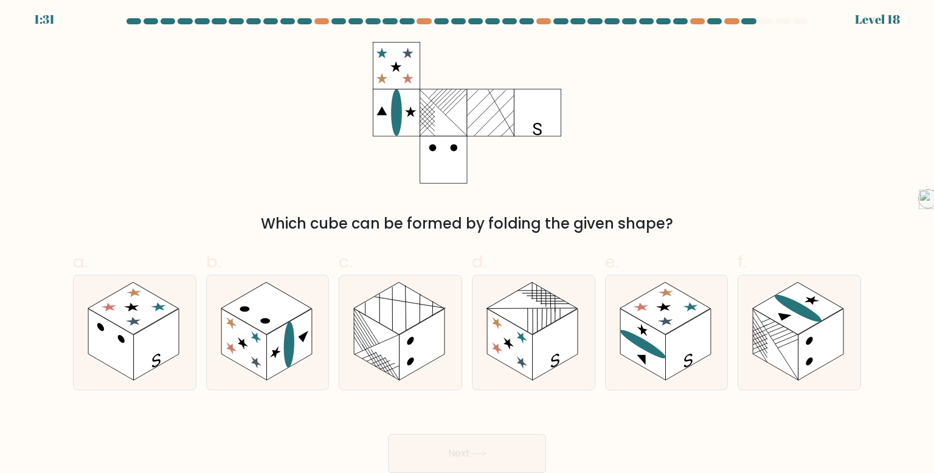
click at [509, 440] on button "Next" at bounding box center [467, 453] width 158 height 39
click at [577, 193] on div "Which cube can be formed by folding the given shape?" at bounding box center [467, 138] width 803 height 193
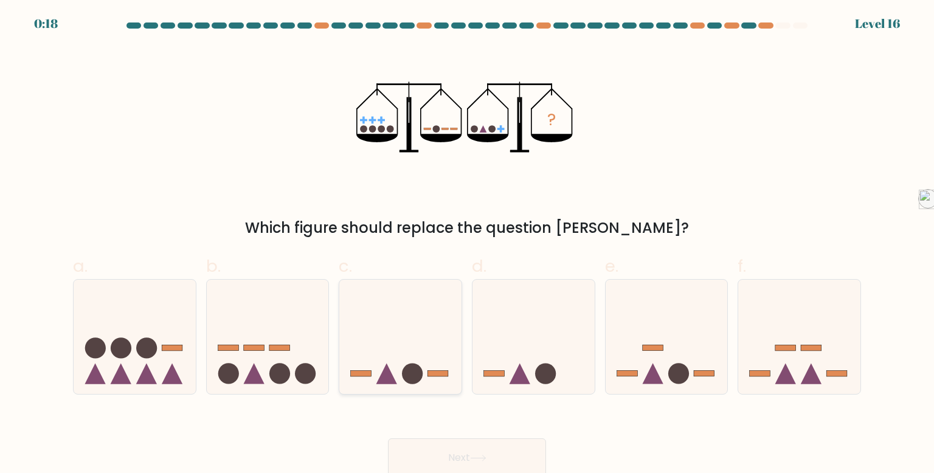
click at [421, 322] on icon at bounding box center [400, 336] width 122 height 101
click at [467, 244] on input "c." at bounding box center [467, 241] width 1 height 8
radio input "true"
click at [463, 450] on button "Next" at bounding box center [467, 457] width 158 height 39
click at [471, 451] on button "Next" at bounding box center [467, 457] width 158 height 39
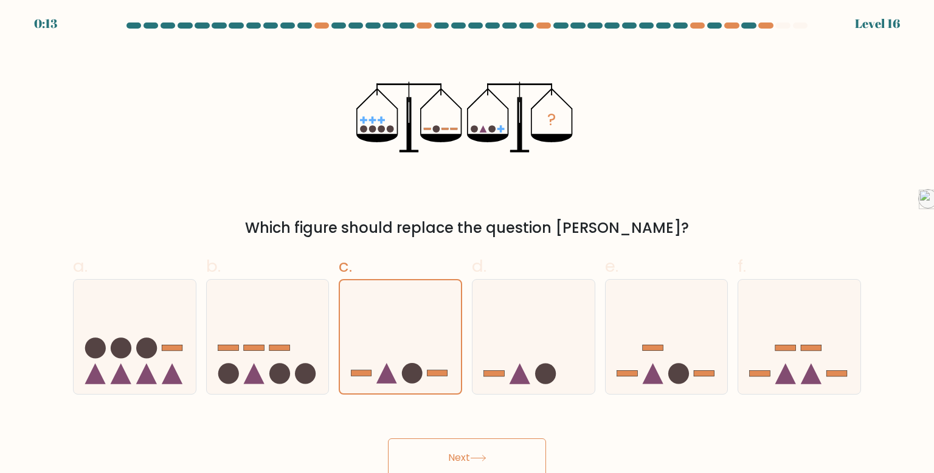
click at [474, 455] on icon at bounding box center [478, 458] width 16 height 7
click at [412, 360] on icon at bounding box center [400, 337] width 121 height 100
click at [467, 244] on input "c." at bounding box center [467, 241] width 1 height 8
click at [448, 454] on button "Next" at bounding box center [467, 457] width 158 height 39
click at [303, 351] on icon at bounding box center [268, 336] width 122 height 101
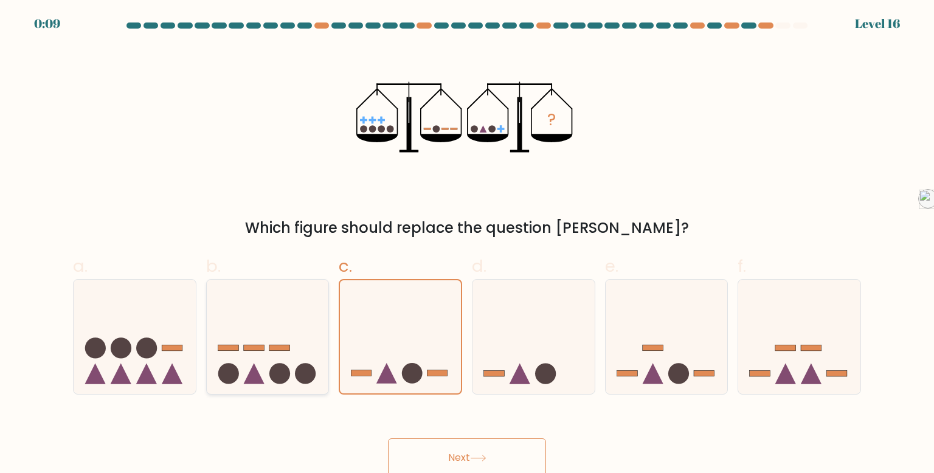
click at [467, 244] on input "b." at bounding box center [467, 241] width 1 height 8
radio input "true"
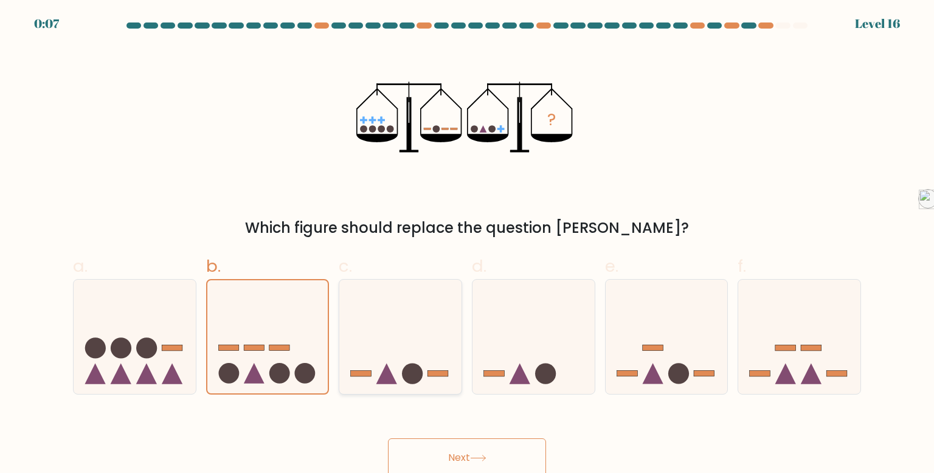
click at [405, 351] on icon at bounding box center [400, 336] width 122 height 101
click at [467, 244] on input "c." at bounding box center [467, 241] width 1 height 8
radio input "true"
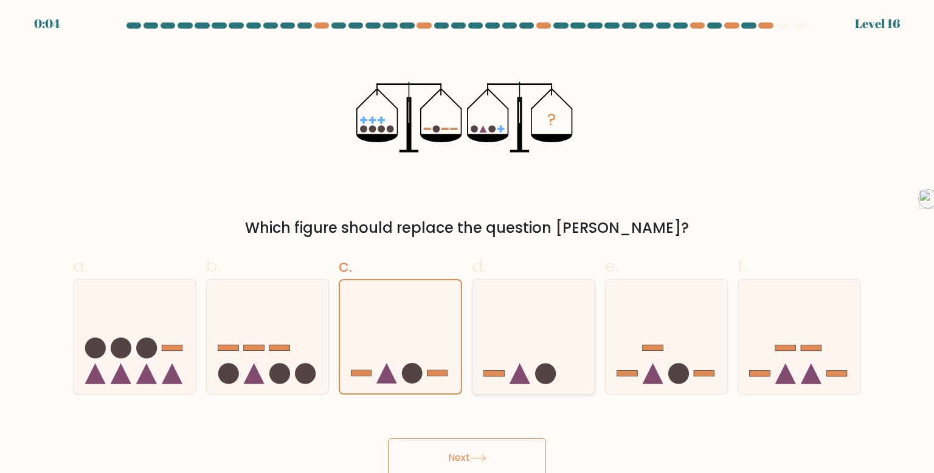
click at [508, 309] on icon at bounding box center [533, 336] width 122 height 101
click at [468, 244] on input "d." at bounding box center [467, 241] width 1 height 8
radio input "true"
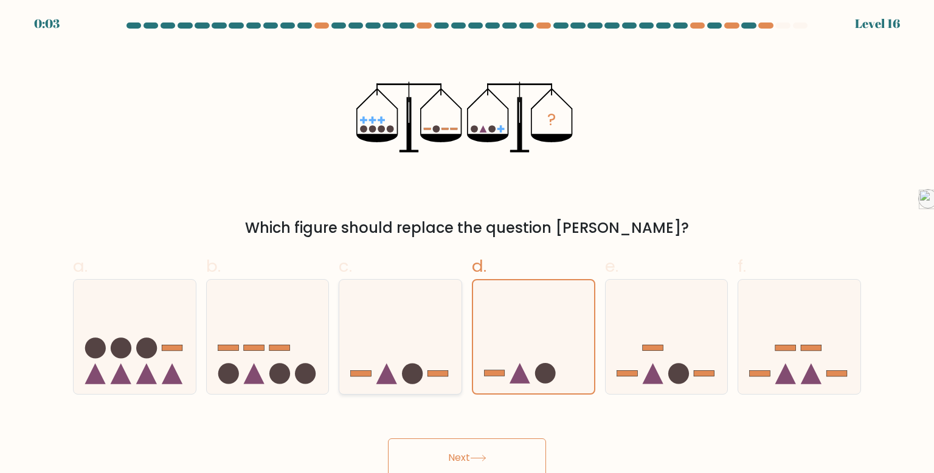
click at [417, 302] on icon at bounding box center [400, 336] width 122 height 101
click at [467, 244] on input "c." at bounding box center [467, 241] width 1 height 8
radio input "true"
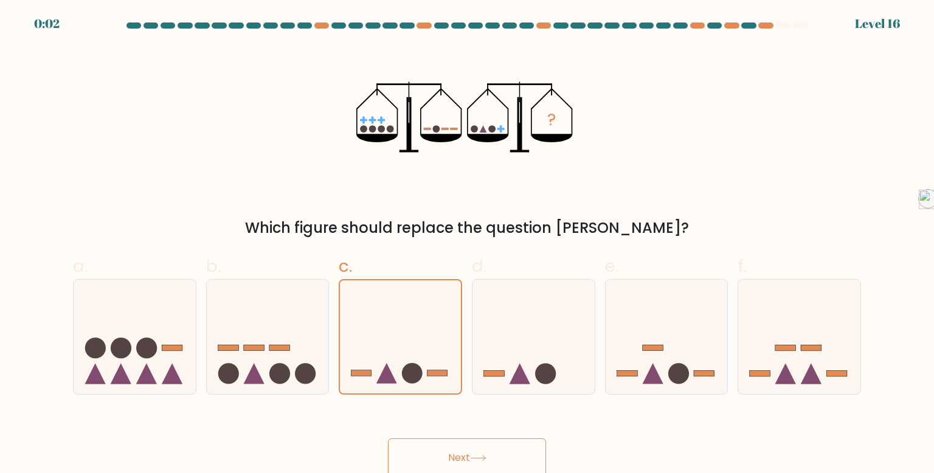
click at [462, 446] on button "Next" at bounding box center [467, 457] width 158 height 39
click at [697, 365] on icon at bounding box center [667, 336] width 122 height 101
click at [468, 244] on input "e." at bounding box center [467, 241] width 1 height 8
radio input "true"
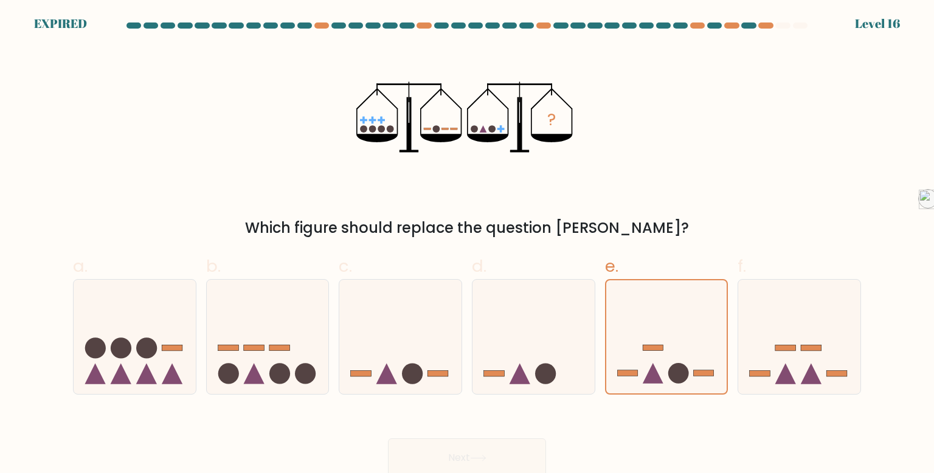
click at [547, 446] on div "Next" at bounding box center [467, 443] width 803 height 68
